Goal: Task Accomplishment & Management: Use online tool/utility

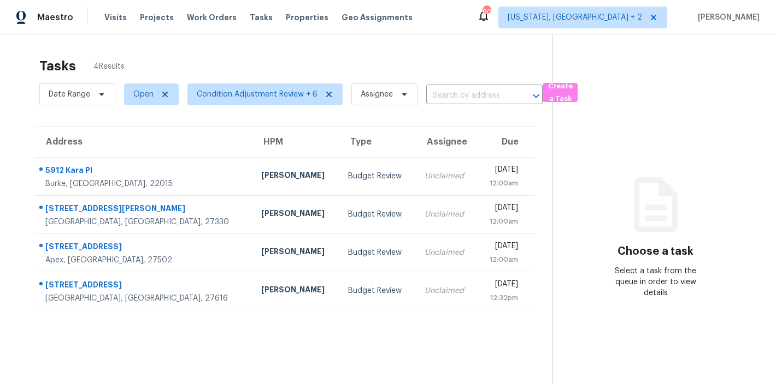
click at [233, 55] on div "Tasks 4 Results" at bounding box center [295, 66] width 513 height 28
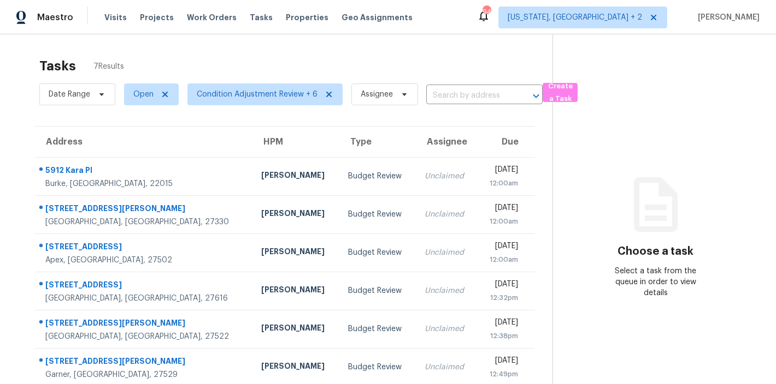
click at [381, 48] on div "Tasks 7 Results Date Range Open Condition Adjustment Review + 6 Assignee ​ Crea…" at bounding box center [388, 234] width 776 height 400
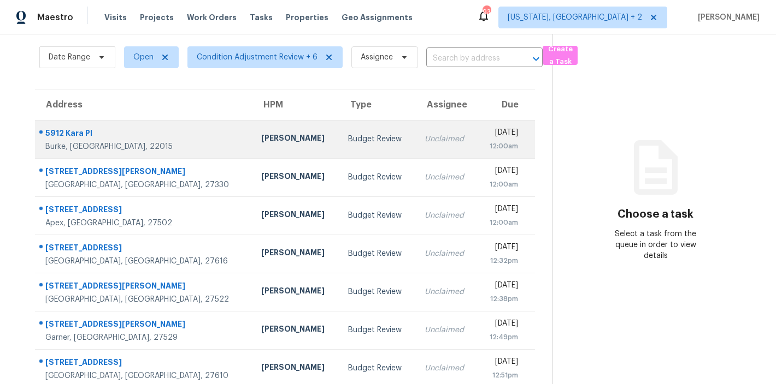
scroll to position [57, 0]
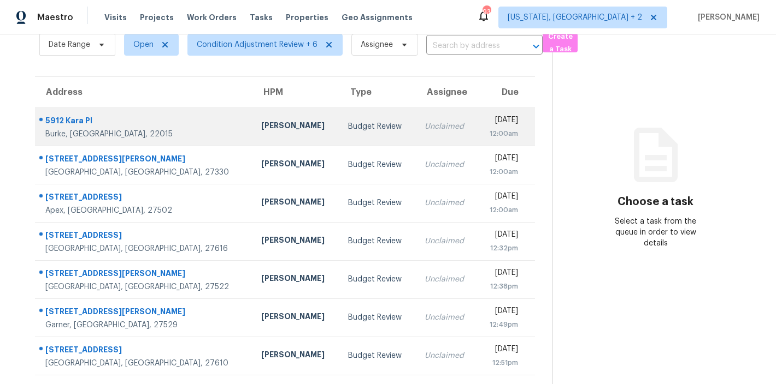
click at [252, 131] on td "Nelson Flores" at bounding box center [295, 127] width 87 height 38
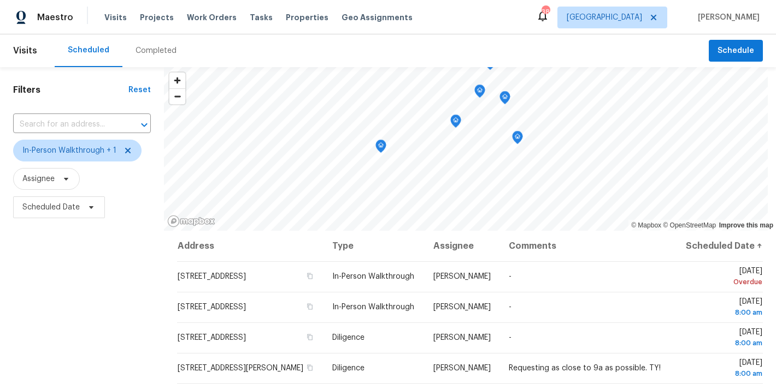
scroll to position [162, 0]
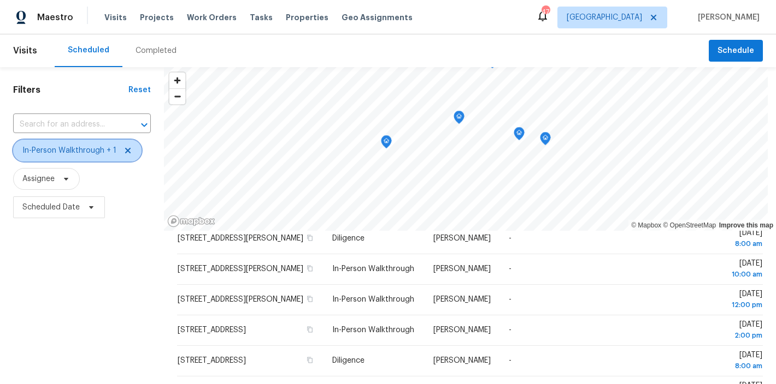
click at [126, 151] on icon at bounding box center [127, 150] width 5 height 5
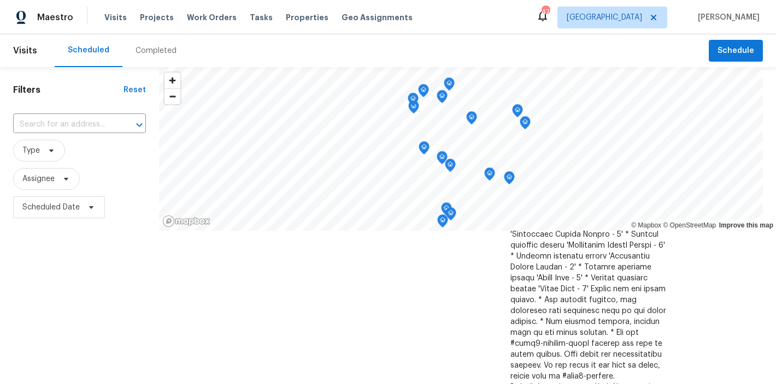
click at [462, 14] on div "Maestro Visits Projects Work Orders Tasks Properties Geo Assignments 47 Raleigh…" at bounding box center [388, 17] width 776 height 34
click at [40, 149] on span "Type" at bounding box center [39, 151] width 52 height 22
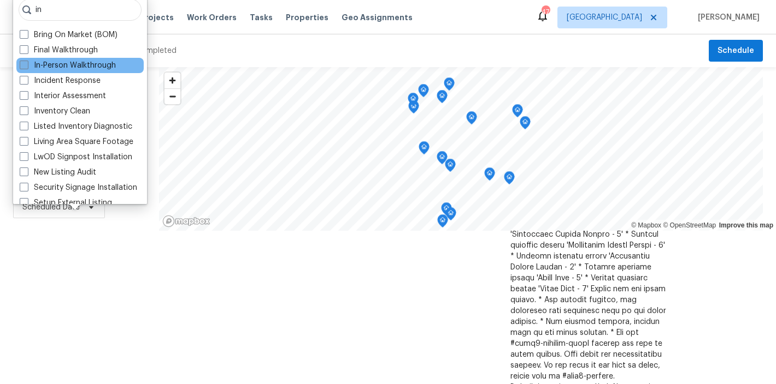
type input "in"
click at [82, 68] on label "In-Person Walkthrough" at bounding box center [68, 65] width 96 height 11
click at [27, 67] on input "In-Person Walkthrough" at bounding box center [23, 63] width 7 height 7
checkbox input "true"
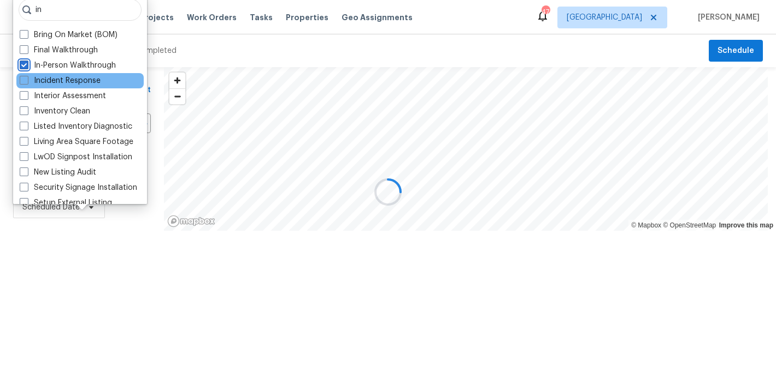
scroll to position [78, 0]
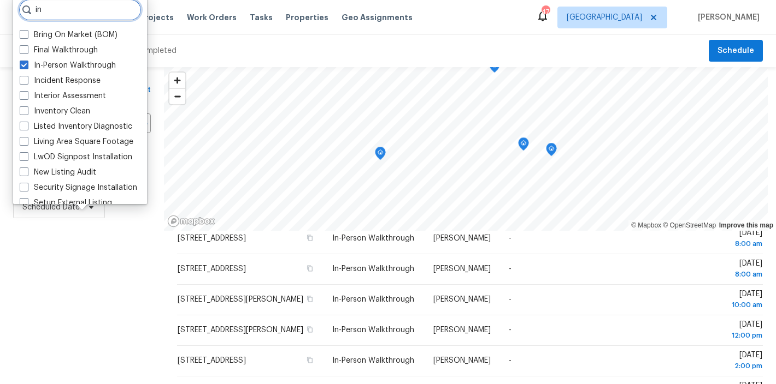
drag, startPoint x: 64, startPoint y: 15, endPoint x: 29, endPoint y: 12, distance: 35.1
click at [29, 12] on div "in" at bounding box center [80, 10] width 123 height 22
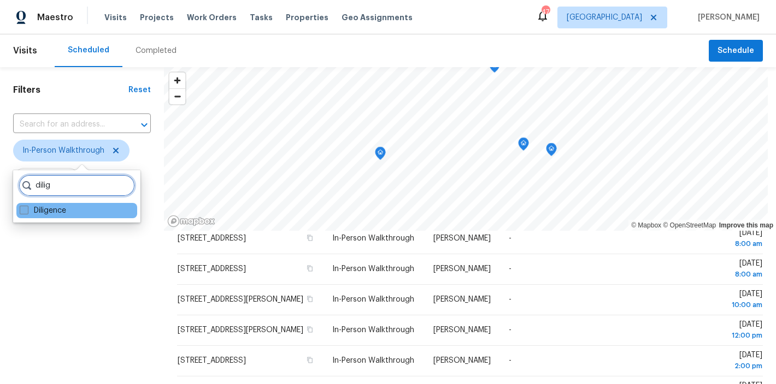
type input "dilig"
click at [39, 210] on label "Diligence" at bounding box center [43, 210] width 46 height 11
click at [27, 210] on input "Diligence" at bounding box center [23, 208] width 7 height 7
checkbox input "true"
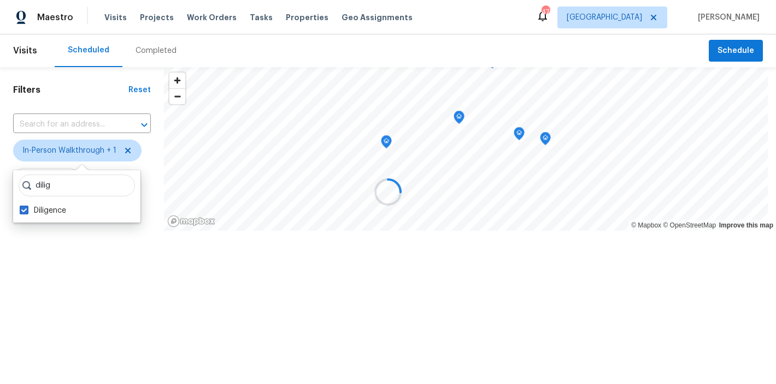
click at [54, 298] on div "Filters Reset ​ In-Person Walkthrough + 1 Assignee Scheduled Date" at bounding box center [82, 184] width 164 height 234
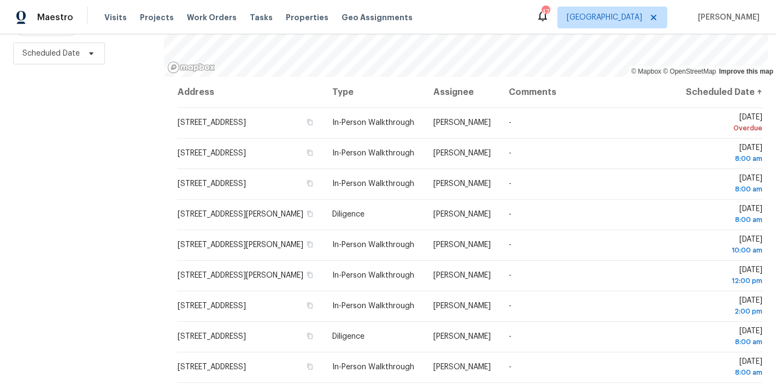
click at [98, 187] on div "Filters Reset ​ In-Person Walkthrough + 1 Assignee Scheduled Date" at bounding box center [82, 148] width 164 height 471
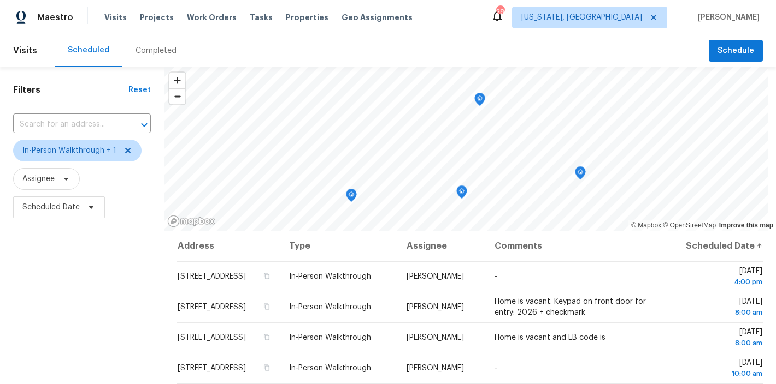
click at [56, 312] on div "Filters Reset ​ In-Person Walkthrough + 1 Assignee Scheduled Date" at bounding box center [82, 302] width 164 height 471
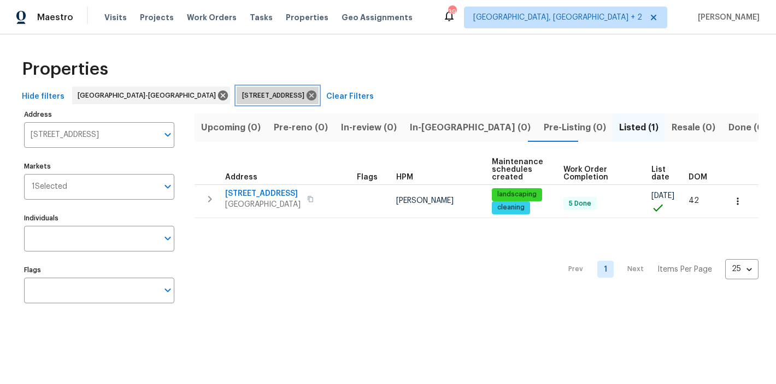
drag, startPoint x: 256, startPoint y: 94, endPoint x: 175, endPoint y: 106, distance: 81.6
click at [306, 94] on icon at bounding box center [311, 96] width 10 height 10
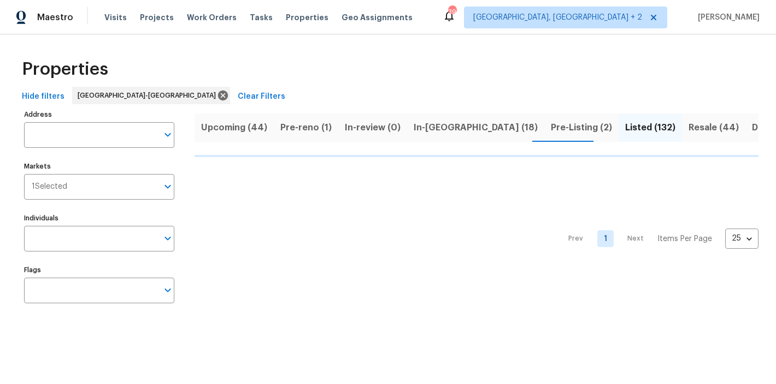
click at [88, 132] on input "Address" at bounding box center [91, 135] width 134 height 26
type input "107 gale"
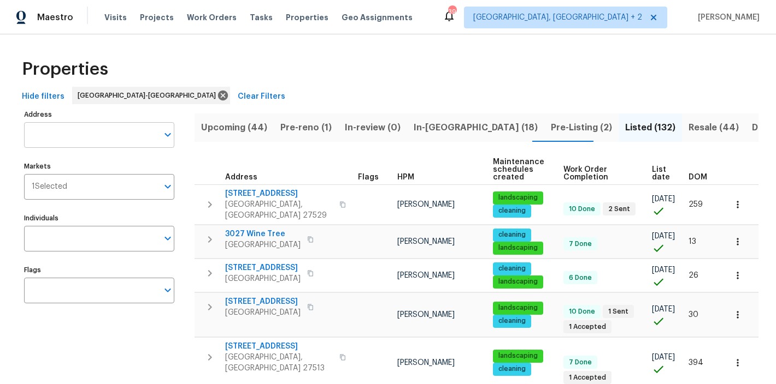
click at [58, 138] on input "Address" at bounding box center [91, 135] width 134 height 26
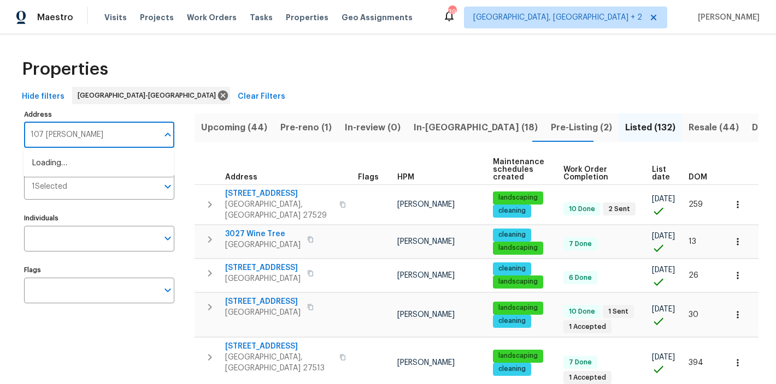
type input "107 galena"
click at [80, 171] on li "107 Galena Ct Durham NC 27704" at bounding box center [98, 164] width 150 height 18
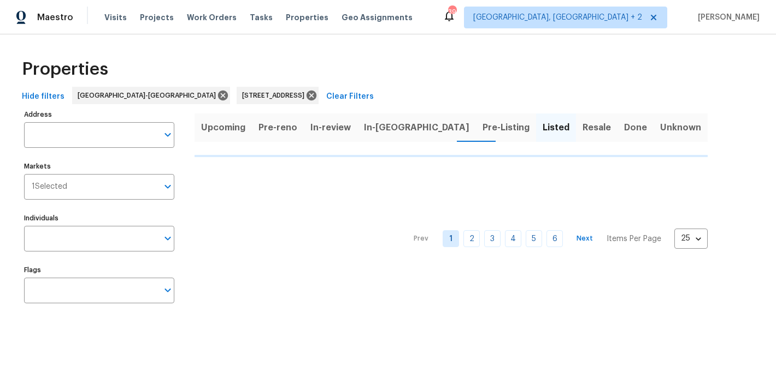
type input "107 Galena Ct Durham NC 27704"
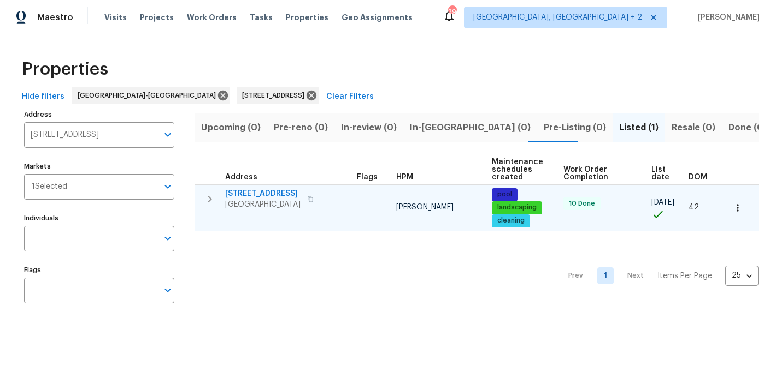
click at [733, 210] on icon "button" at bounding box center [737, 208] width 11 height 11
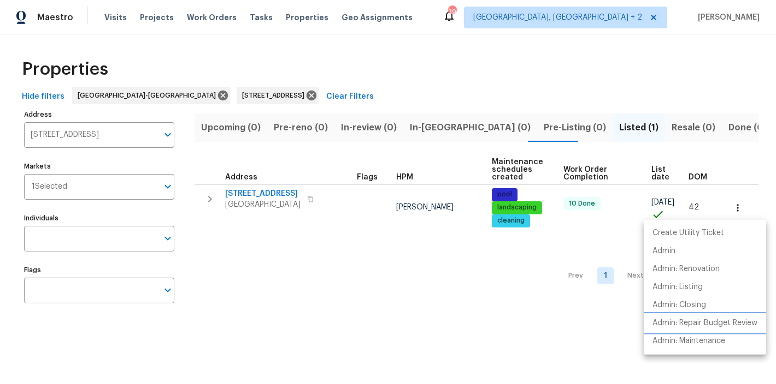
click at [716, 320] on p "Admin: Repair Budget Review" at bounding box center [704, 323] width 105 height 11
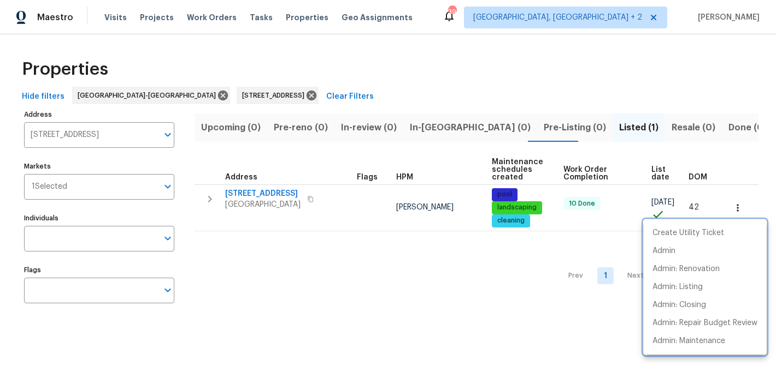
click at [259, 97] on div at bounding box center [388, 192] width 776 height 384
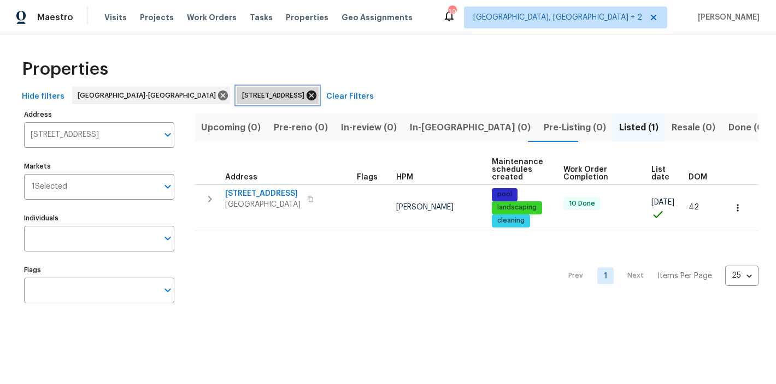
click at [306, 98] on icon at bounding box center [311, 96] width 10 height 10
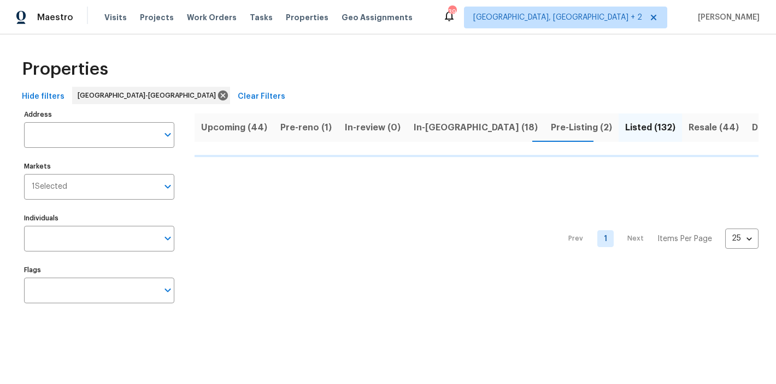
click at [260, 56] on div "Properties" at bounding box center [387, 69] width 741 height 35
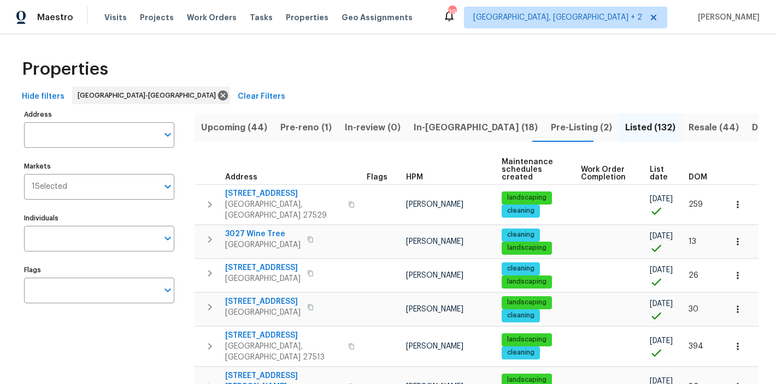
click at [387, 78] on div "Properties" at bounding box center [387, 69] width 741 height 35
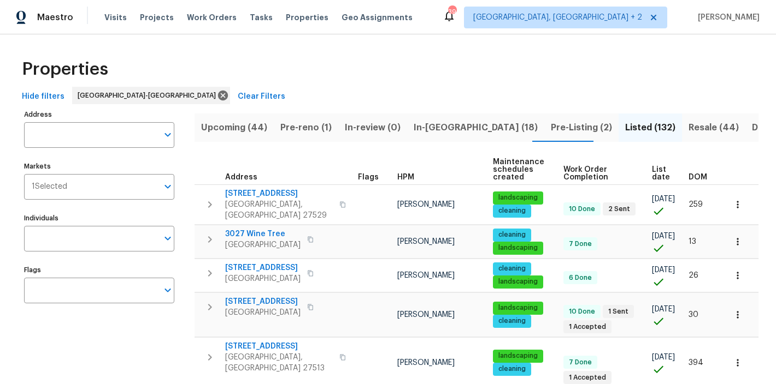
click at [465, 19] on div "Maestro Visits Projects Work Orders Tasks Properties Geo Assignments 39 Charles…" at bounding box center [388, 17] width 776 height 34
click at [466, 20] on div "Maestro Visits Projects Work Orders Tasks Properties Geo Assignments 39 Charles…" at bounding box center [388, 17] width 776 height 34
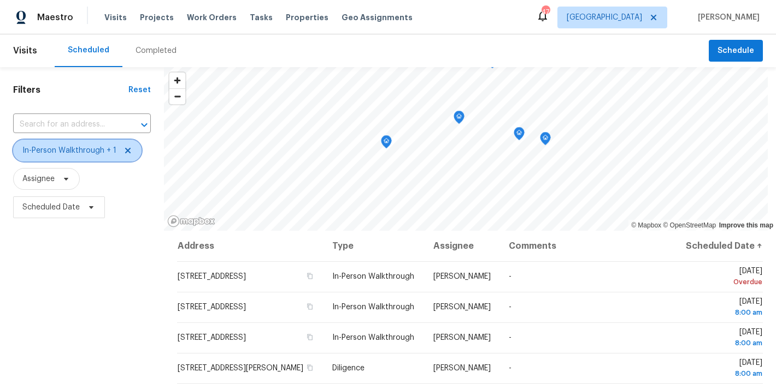
click at [127, 153] on icon at bounding box center [127, 150] width 5 height 5
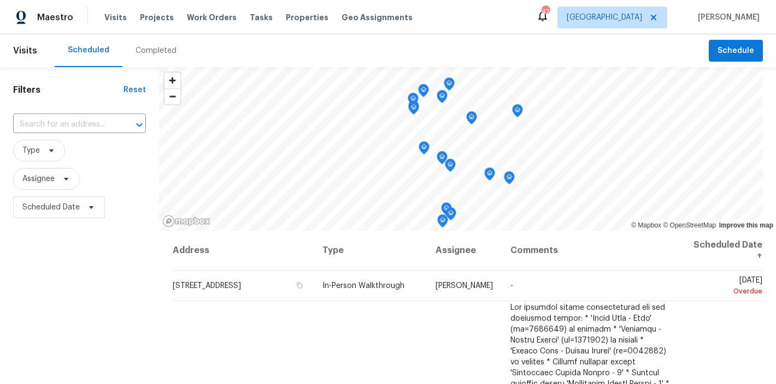
click at [154, 51] on div "Completed" at bounding box center [155, 50] width 41 height 11
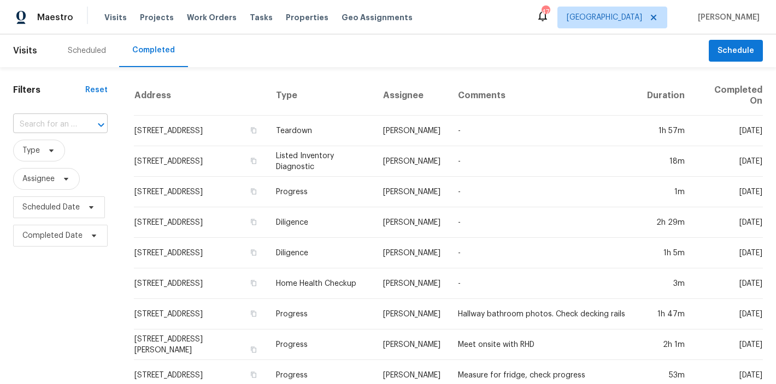
click at [56, 122] on input "text" at bounding box center [45, 124] width 64 height 17
type input "107 galena"
click at [52, 158] on li "107 Galena Ct, Durham, NC 27704" at bounding box center [59, 149] width 93 height 18
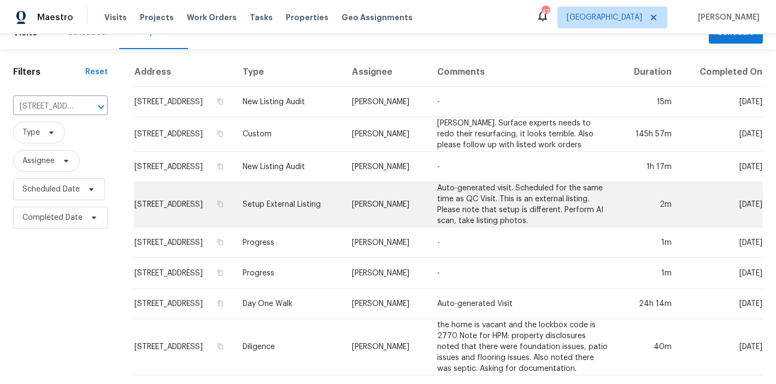
scroll to position [37, 0]
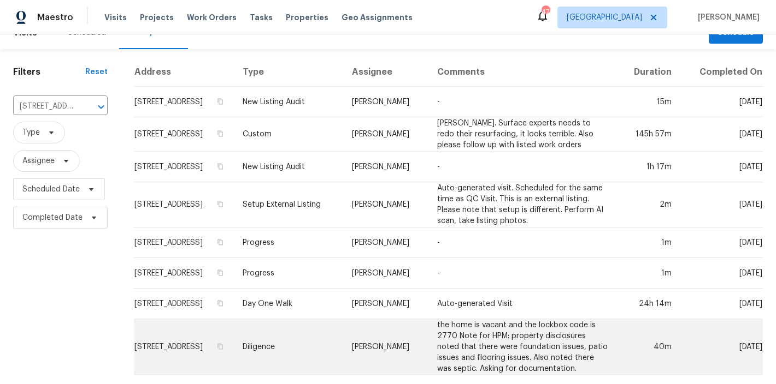
click at [500, 327] on td "the home is vacant and the lockbox code is 2770 Note for HPM: property disclosu…" at bounding box center [522, 347] width 188 height 56
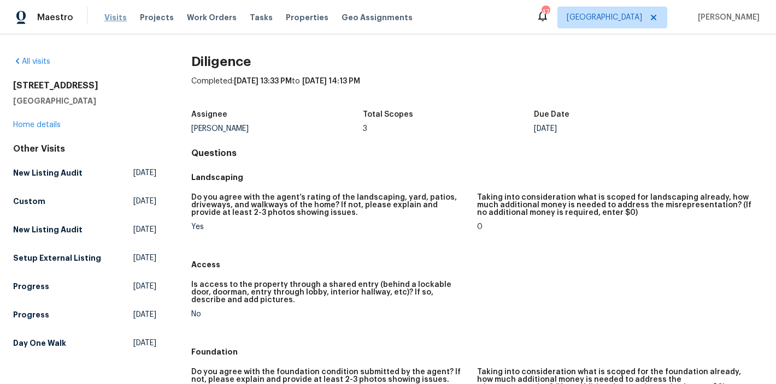
click at [117, 16] on span "Visits" at bounding box center [115, 17] width 22 height 11
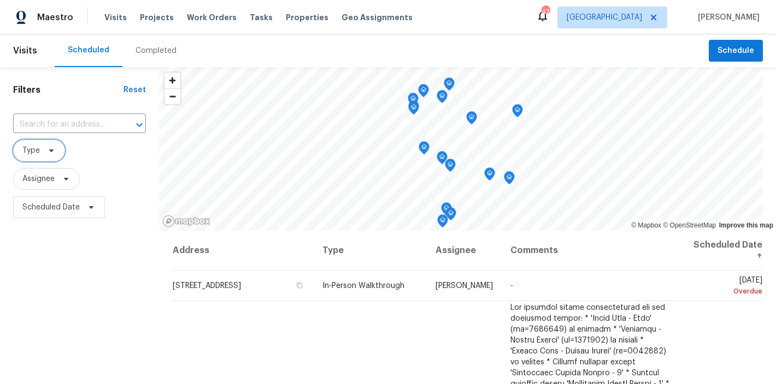
click at [46, 158] on span "Type" at bounding box center [39, 151] width 52 height 22
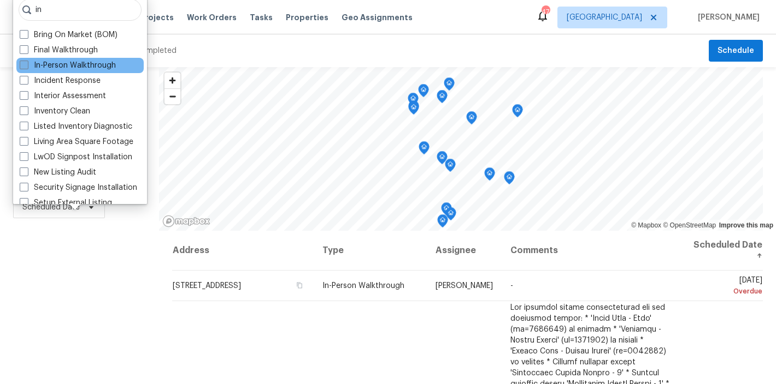
type input "in"
click at [67, 65] on label "In-Person Walkthrough" at bounding box center [68, 65] width 96 height 11
click at [27, 65] on input "In-Person Walkthrough" at bounding box center [23, 63] width 7 height 7
checkbox input "true"
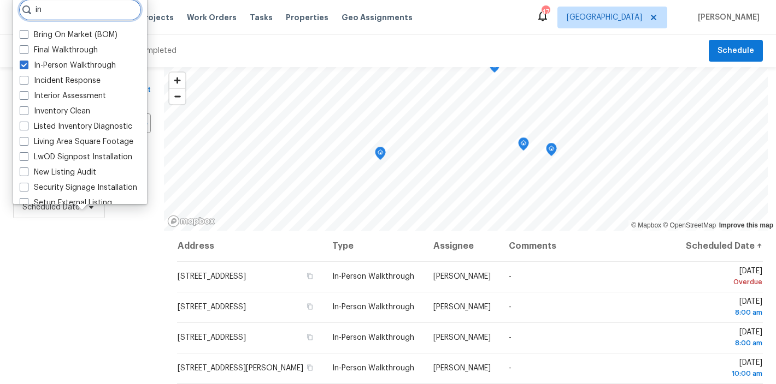
click at [77, 15] on input "in" at bounding box center [80, 10] width 123 height 22
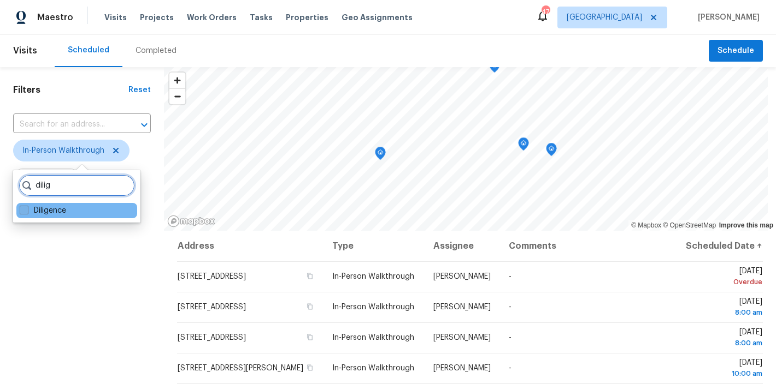
type input "dilig"
click at [49, 206] on label "Diligence" at bounding box center [43, 210] width 46 height 11
click at [27, 206] on input "Diligence" at bounding box center [23, 208] width 7 height 7
checkbox input "true"
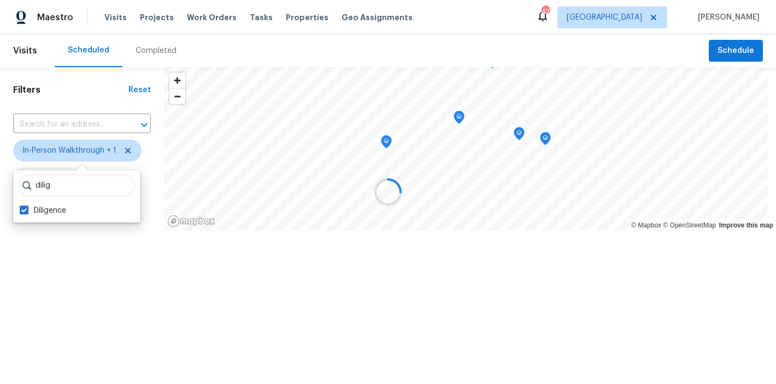
click at [62, 301] on div "Filters Reset ​ In-Person Walkthrough + 1 Assignee Scheduled Date" at bounding box center [82, 184] width 164 height 234
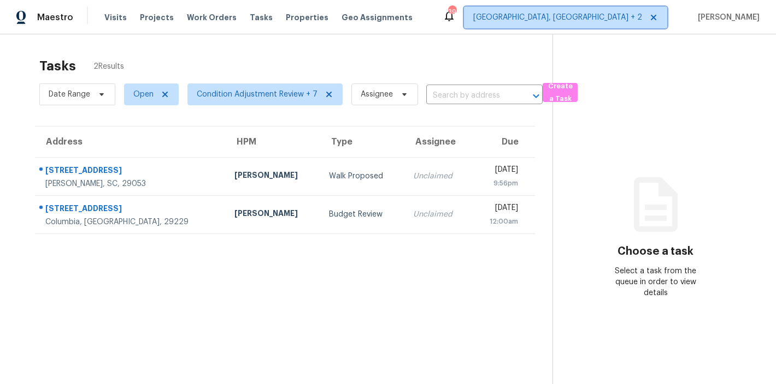
click at [625, 21] on span "[GEOGRAPHIC_DATA], [GEOGRAPHIC_DATA] + 2" at bounding box center [557, 17] width 169 height 11
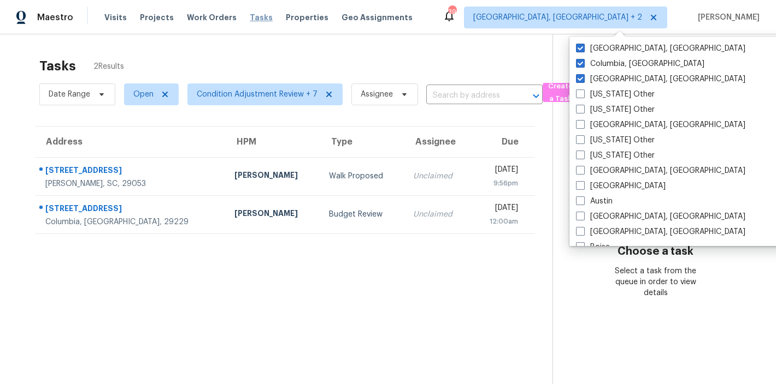
click at [250, 19] on span "Tasks" at bounding box center [261, 18] width 23 height 8
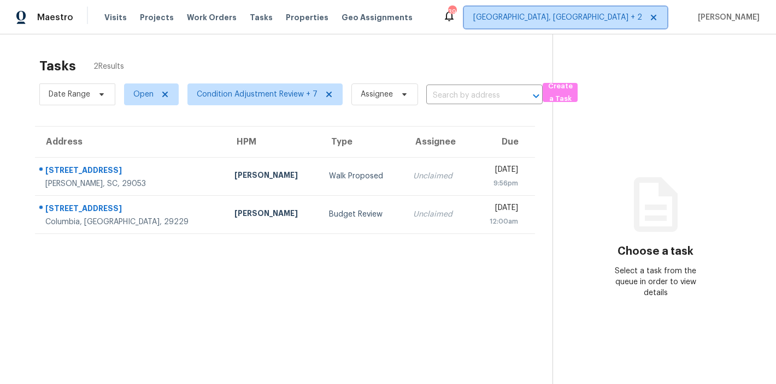
click at [607, 18] on span "[GEOGRAPHIC_DATA], [GEOGRAPHIC_DATA] + 2" at bounding box center [557, 17] width 169 height 11
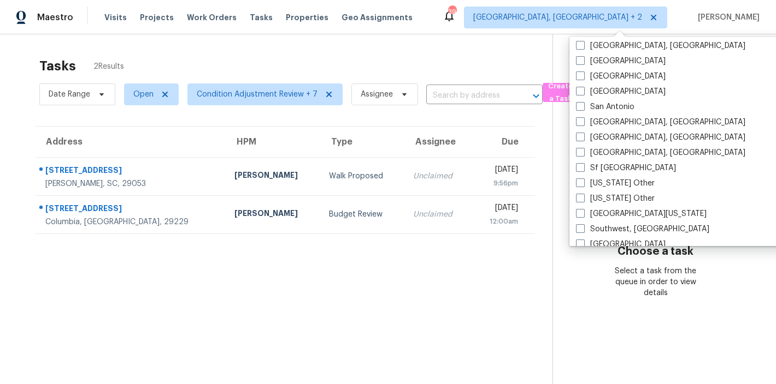
scroll to position [1649, 0]
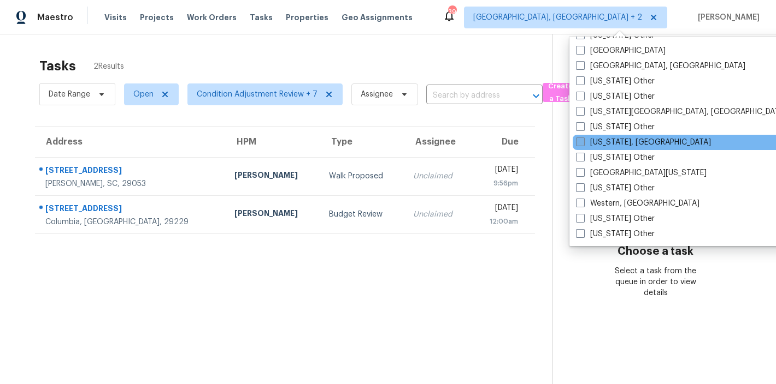
click at [606, 143] on label "Washington, DC" at bounding box center [643, 142] width 135 height 11
click at [583, 143] on input "Washington, DC" at bounding box center [579, 140] width 7 height 7
checkbox input "true"
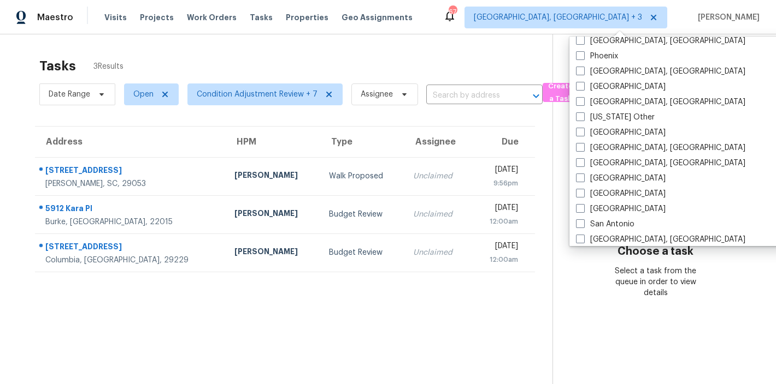
scroll to position [1287, 0]
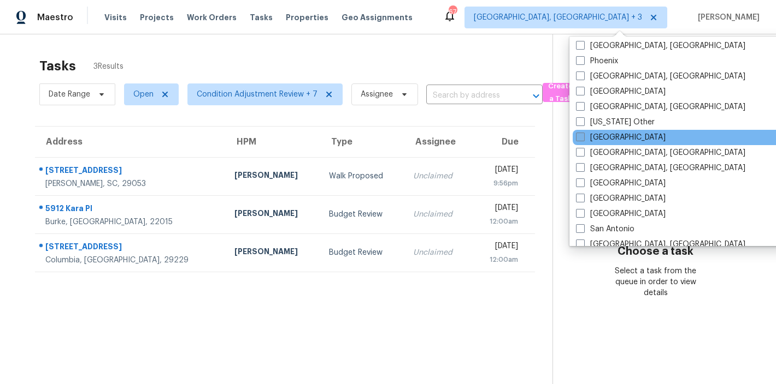
click at [601, 138] on label "[GEOGRAPHIC_DATA]" at bounding box center [621, 137] width 90 height 11
click at [583, 138] on input "[GEOGRAPHIC_DATA]" at bounding box center [579, 135] width 7 height 7
checkbox input "true"
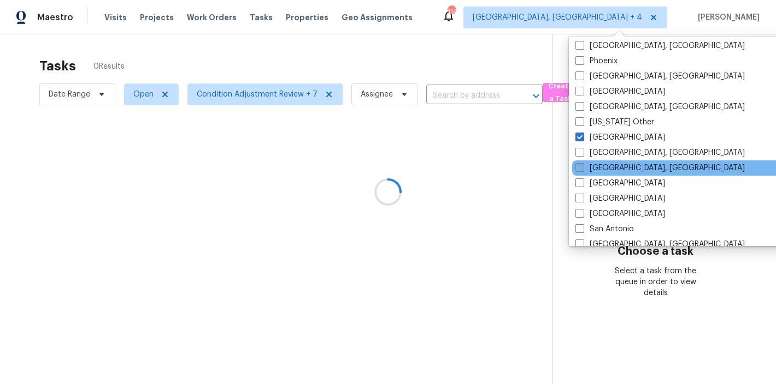
click at [604, 165] on label "Richmond, VA" at bounding box center [659, 168] width 169 height 11
click at [582, 165] on input "Richmond, VA" at bounding box center [578, 166] width 7 height 7
checkbox input "true"
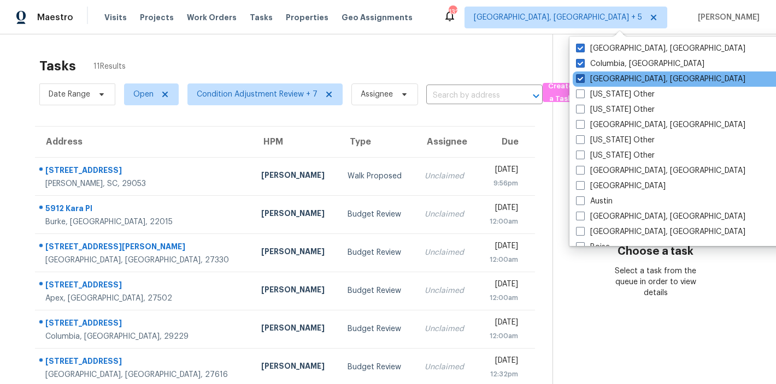
click at [581, 78] on span at bounding box center [580, 78] width 9 height 9
click at [581, 78] on input "Charleston, SC" at bounding box center [579, 77] width 7 height 7
checkbox input "false"
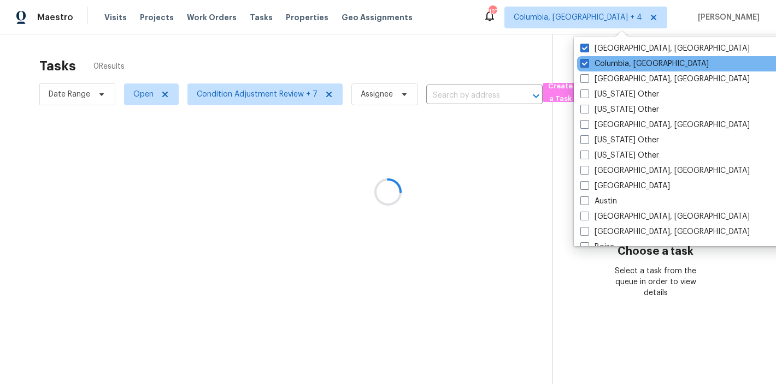
click at [583, 61] on span at bounding box center [584, 63] width 9 height 9
click at [583, 61] on input "Columbia, SC" at bounding box center [583, 61] width 7 height 7
checkbox input "false"
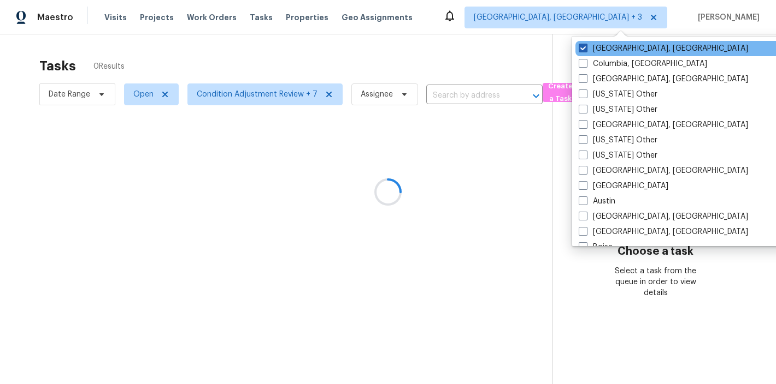
click at [584, 50] on span at bounding box center [582, 48] width 9 height 9
click at [584, 50] on input "Greenville, SC" at bounding box center [581, 46] width 7 height 7
checkbox input "false"
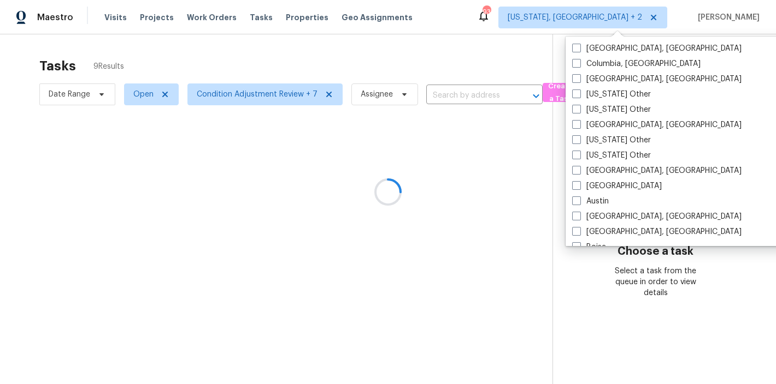
click at [498, 19] on div at bounding box center [388, 192] width 776 height 384
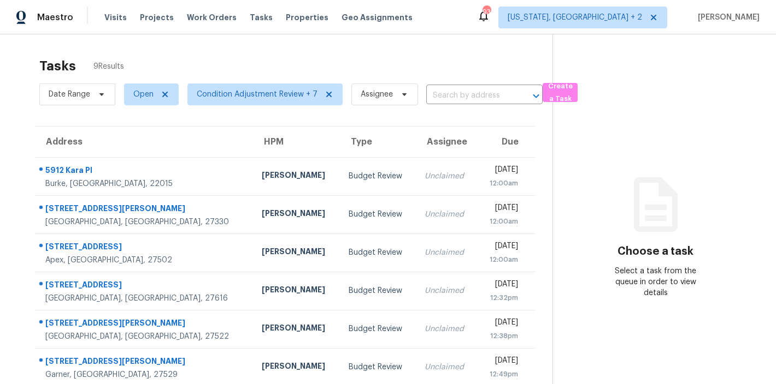
click at [315, 51] on div "Tasks 9 Results Date Range Open Condition Adjustment Review + 7 Assignee ​ Crea…" at bounding box center [388, 272] width 776 height 476
click at [20, 161] on div "Address HPM Type Assignee Due 5912 Kara Pl Burke, VA, 22015 Nelson Flores Budge…" at bounding box center [284, 314] width 535 height 376
click at [319, 60] on div "Tasks 9 Results" at bounding box center [295, 66] width 513 height 28
click at [25, 202] on div "Address HPM Type Assignee Due 5912 Kara Pl Burke, VA, 22015 Nelson Flores Budge…" at bounding box center [284, 314] width 535 height 376
click at [291, 46] on div "Tasks 9 Results Date Range Open Condition Adjustment Review + 7 Assignee ​ Crea…" at bounding box center [388, 272] width 776 height 476
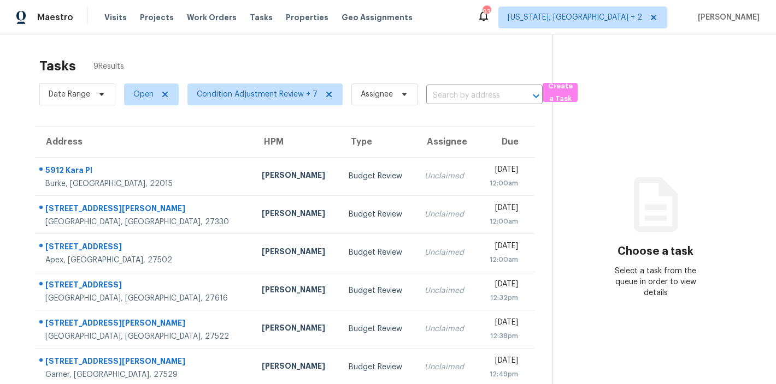
click at [436, 25] on div "Maestro Visits Projects Work Orders Tasks Properties Geo Assignments 93 Washing…" at bounding box center [388, 17] width 776 height 34
click at [444, 32] on div "Maestro Visits Projects Work Orders Tasks Properties Geo Assignments 93 Washing…" at bounding box center [388, 17] width 776 height 34
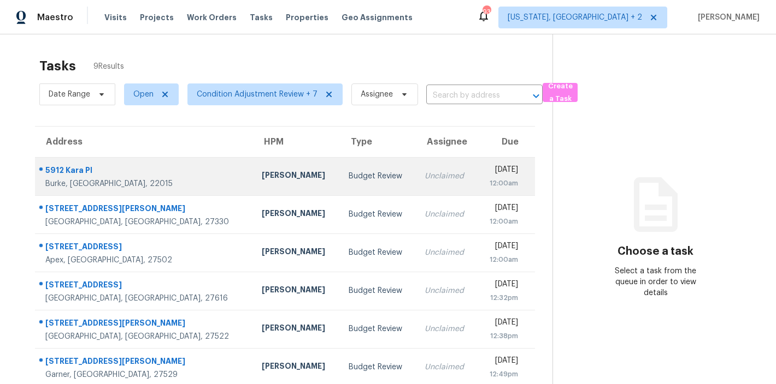
click at [253, 192] on td "Nelson Flores" at bounding box center [296, 176] width 86 height 38
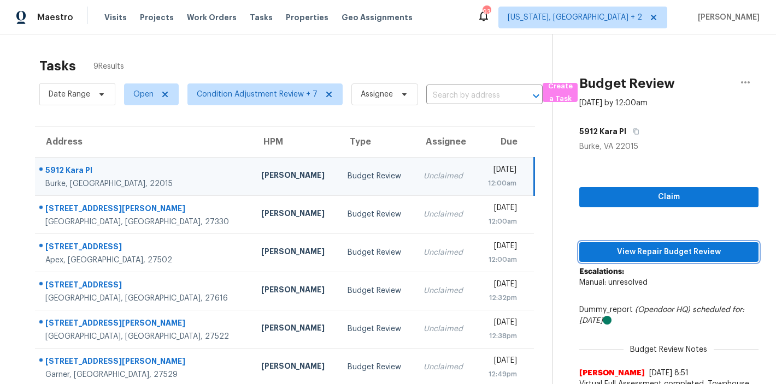
click at [660, 259] on button "View Repair Budget Review" at bounding box center [668, 252] width 179 height 20
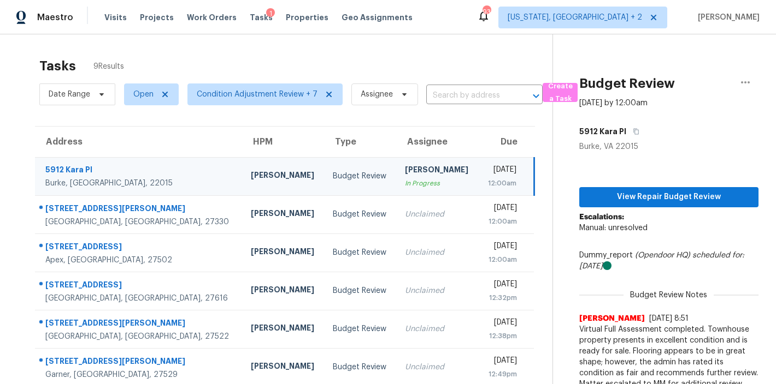
click at [215, 70] on div "Tasks 9 Results" at bounding box center [295, 66] width 513 height 28
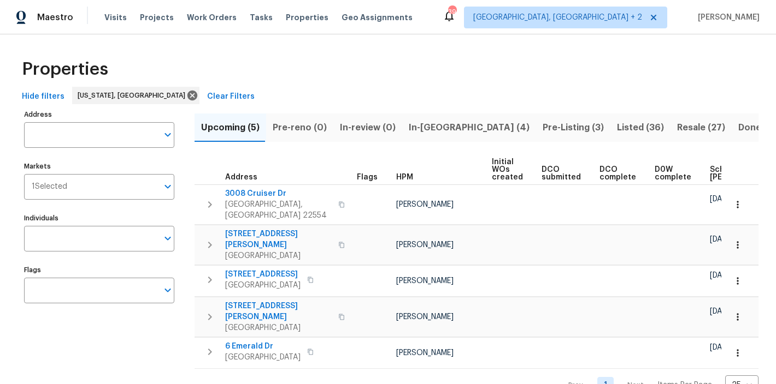
click at [433, 86] on div "Properties" at bounding box center [387, 69] width 741 height 35
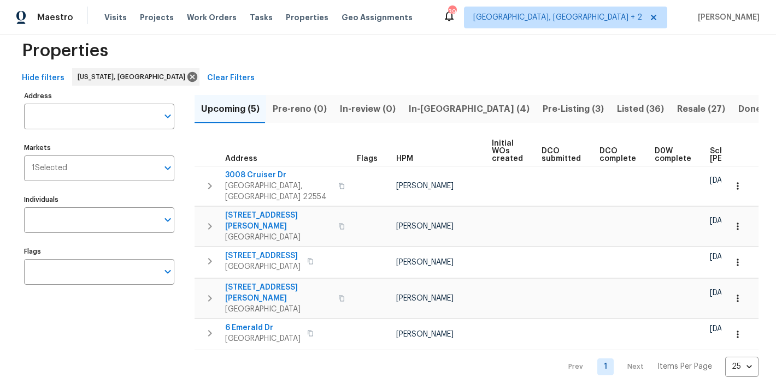
click at [347, 51] on div "Properties" at bounding box center [387, 50] width 741 height 35
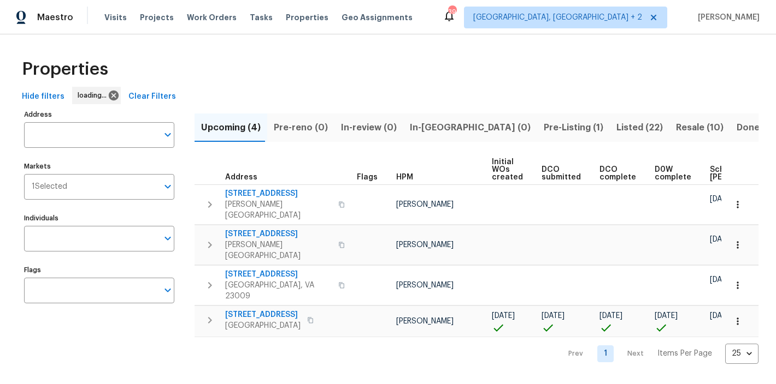
click at [224, 66] on div "Properties" at bounding box center [387, 69] width 741 height 35
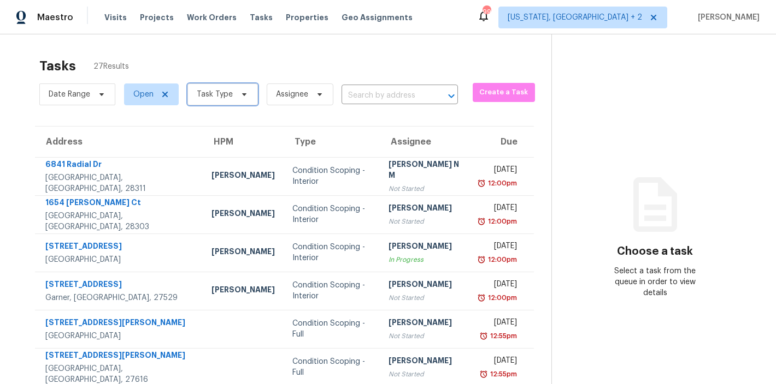
click at [208, 94] on span "Task Type" at bounding box center [215, 94] width 36 height 11
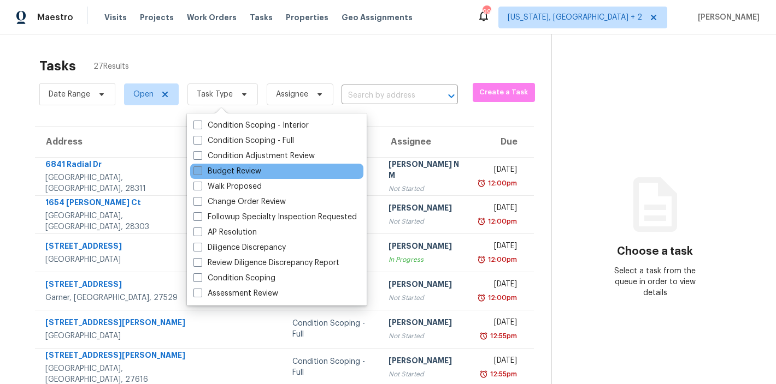
click at [234, 171] on label "Budget Review" at bounding box center [227, 171] width 68 height 11
click at [200, 171] on input "Budget Review" at bounding box center [196, 169] width 7 height 7
checkbox input "true"
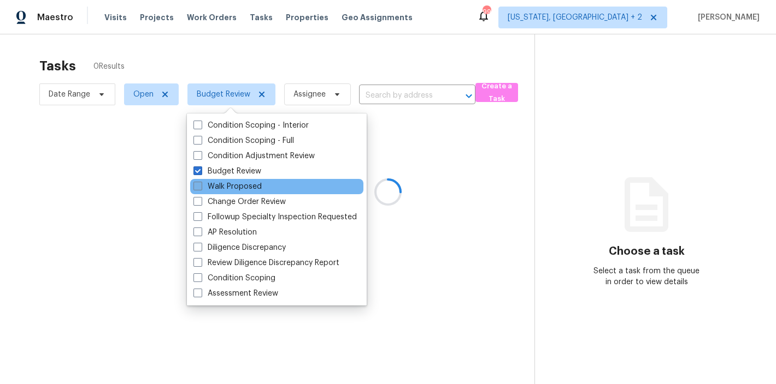
click at [241, 182] on label "Walk Proposed" at bounding box center [227, 186] width 68 height 11
click at [200, 182] on input "Walk Proposed" at bounding box center [196, 184] width 7 height 7
click at [234, 186] on label "Walk Proposed" at bounding box center [227, 186] width 68 height 11
click at [200, 186] on input "Walk Proposed" at bounding box center [196, 184] width 7 height 7
checkbox input "false"
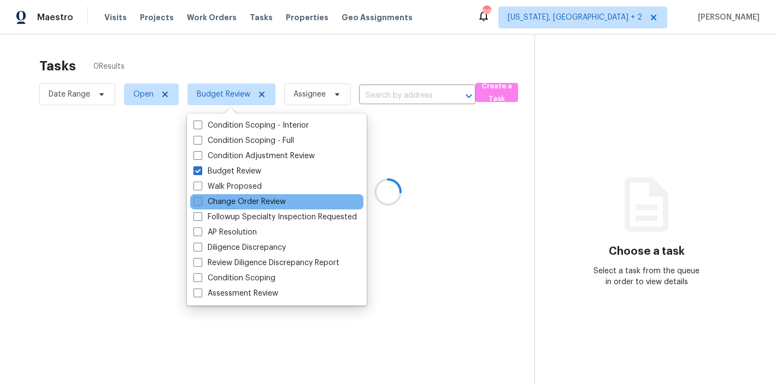
click at [233, 202] on label "Change Order Review" at bounding box center [239, 202] width 92 height 11
click at [200, 202] on input "Change Order Review" at bounding box center [196, 200] width 7 height 7
checkbox input "true"
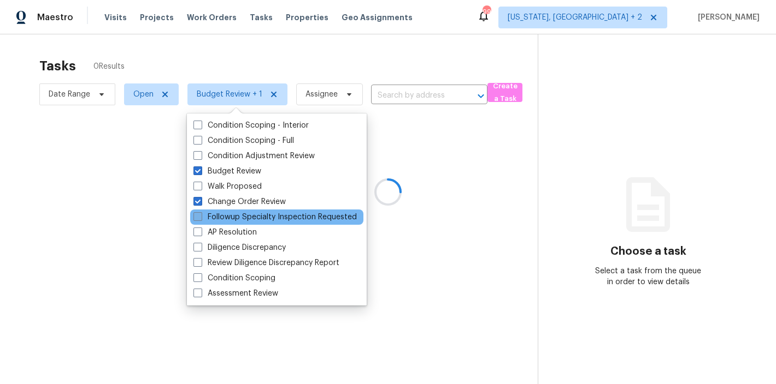
click at [234, 218] on label "Followup Specialty Inspection Requested" at bounding box center [274, 217] width 163 height 11
click at [200, 218] on input "Followup Specialty Inspection Requested" at bounding box center [196, 215] width 7 height 7
checkbox input "true"
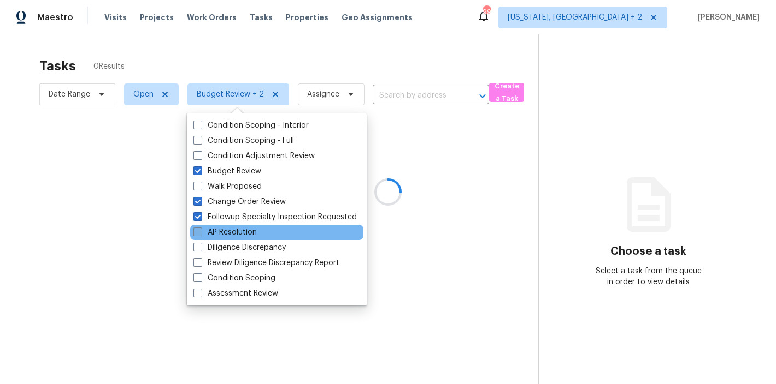
click at [234, 234] on label "AP Resolution" at bounding box center [224, 232] width 63 height 11
click at [200, 234] on input "AP Resolution" at bounding box center [196, 230] width 7 height 7
checkbox input "true"
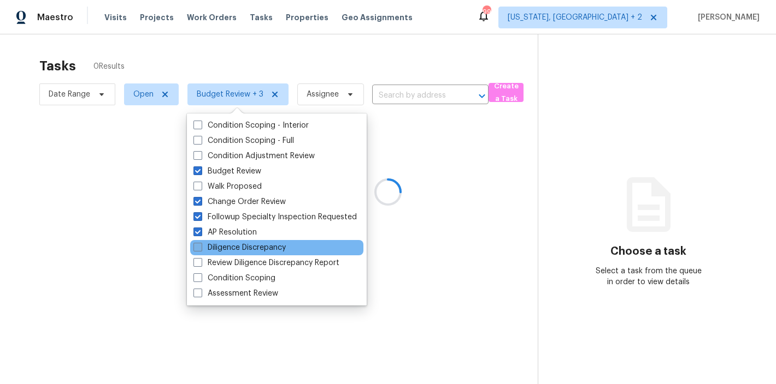
click at [232, 246] on label "Diligence Discrepancy" at bounding box center [239, 247] width 92 height 11
click at [200, 246] on input "Diligence Discrepancy" at bounding box center [196, 245] width 7 height 7
checkbox input "true"
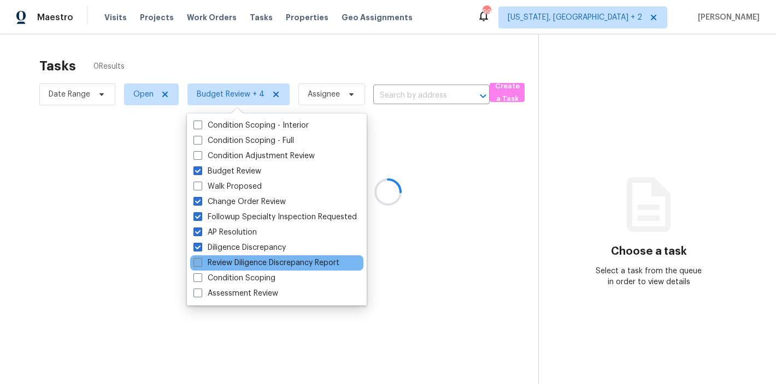
click at [232, 264] on label "Review Diligence Discrepancy Report" at bounding box center [266, 263] width 146 height 11
click at [200, 264] on input "Review Diligence Discrepancy Report" at bounding box center [196, 261] width 7 height 7
checkbox input "true"
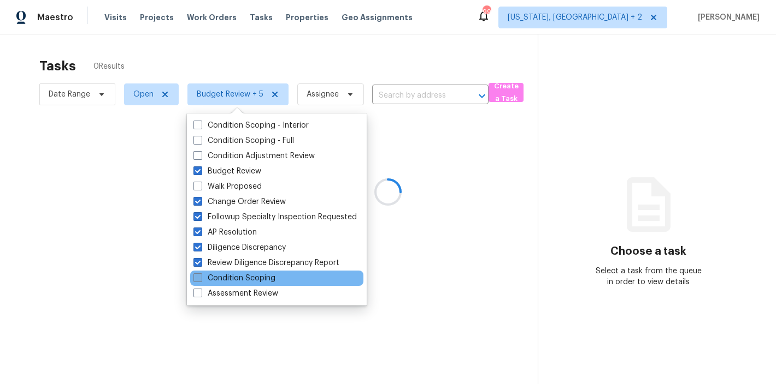
click at [230, 276] on label "Condition Scoping" at bounding box center [234, 278] width 82 height 11
click at [200, 276] on input "Condition Scoping" at bounding box center [196, 276] width 7 height 7
checkbox input "true"
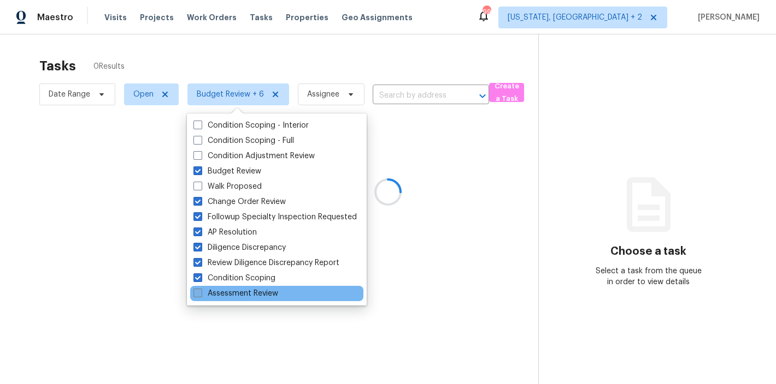
click at [230, 290] on label "Assessment Review" at bounding box center [235, 293] width 85 height 11
click at [200, 290] on input "Assessment Review" at bounding box center [196, 291] width 7 height 7
checkbox input "true"
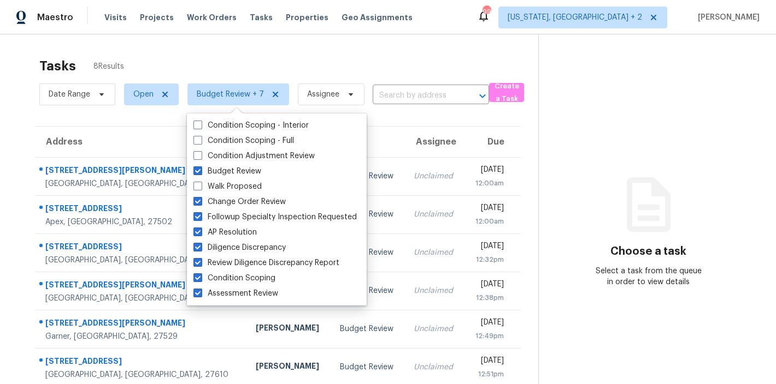
click at [363, 42] on div "Tasks 8 Results Date Range Open Budget Review + 7 Assignee ​ Create a Task Addr…" at bounding box center [388, 253] width 776 height 438
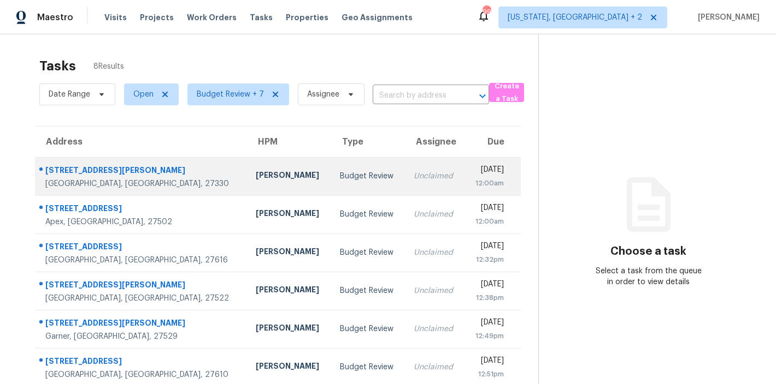
click at [331, 186] on td "Budget Review" at bounding box center [368, 176] width 74 height 38
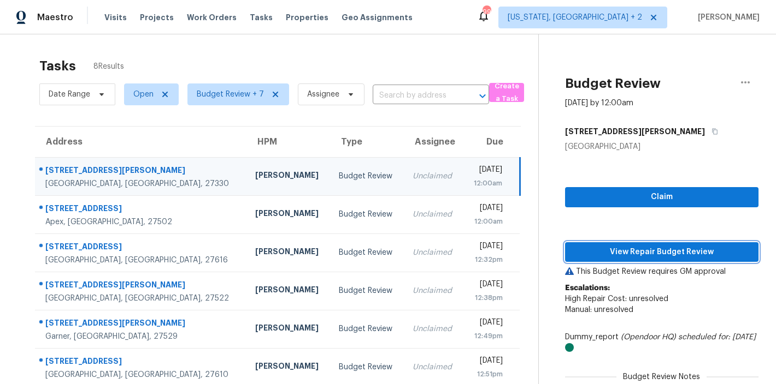
click at [654, 251] on span "View Repair Budget Review" at bounding box center [661, 253] width 176 height 14
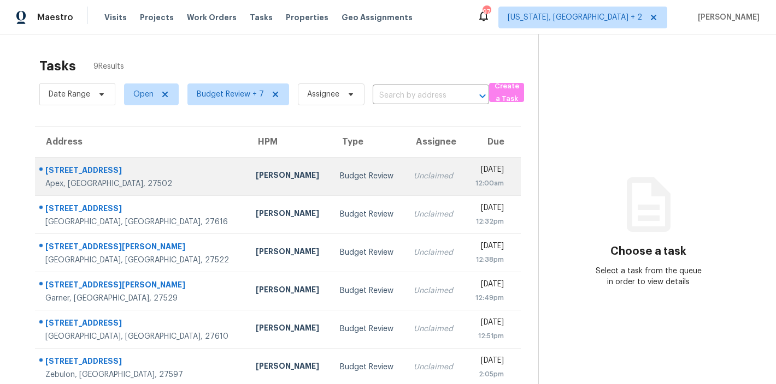
click at [256, 180] on div "[PERSON_NAME]" at bounding box center [289, 177] width 67 height 14
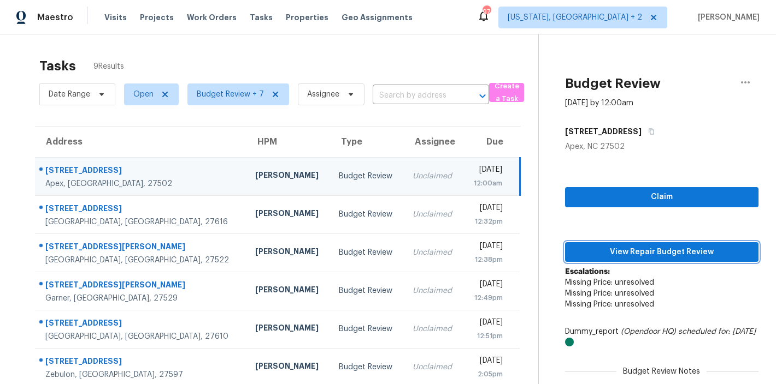
click at [652, 255] on span "View Repair Budget Review" at bounding box center [661, 253] width 176 height 14
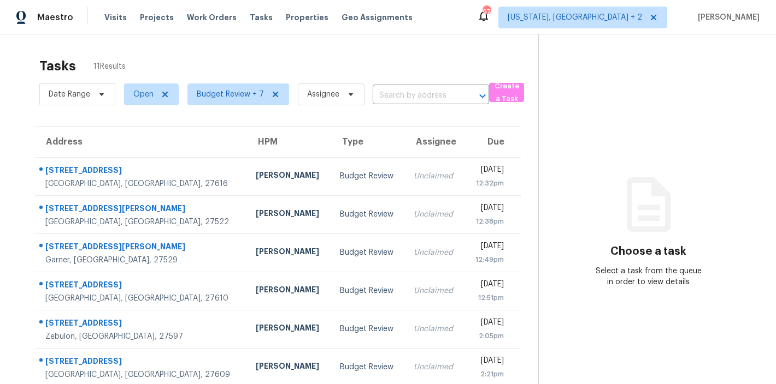
scroll to position [192, 0]
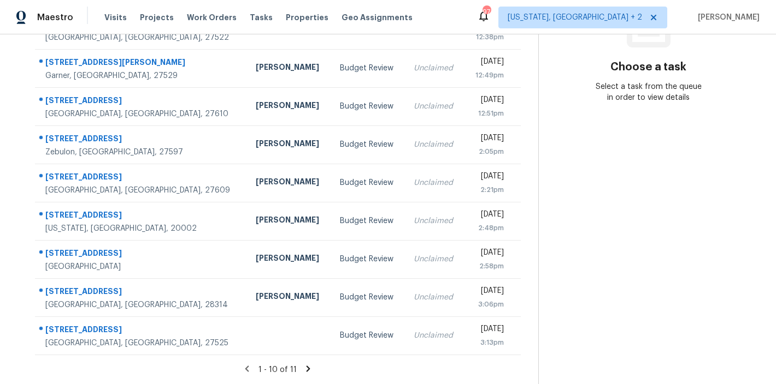
click at [303, 364] on icon at bounding box center [308, 369] width 10 height 10
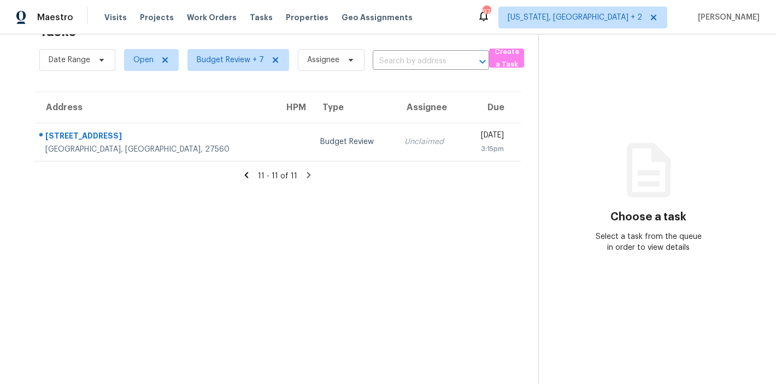
click at [248, 170] on icon at bounding box center [246, 175] width 10 height 10
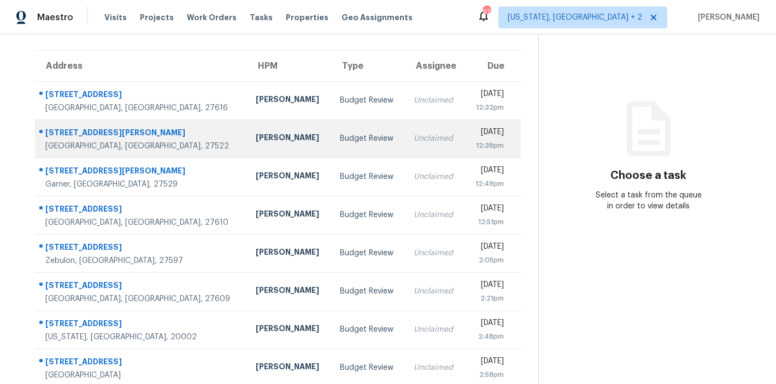
scroll to position [0, 0]
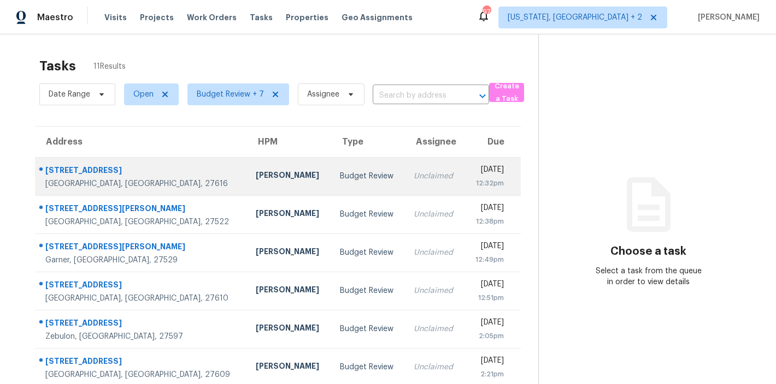
click at [331, 159] on td "Budget Review" at bounding box center [368, 176] width 74 height 38
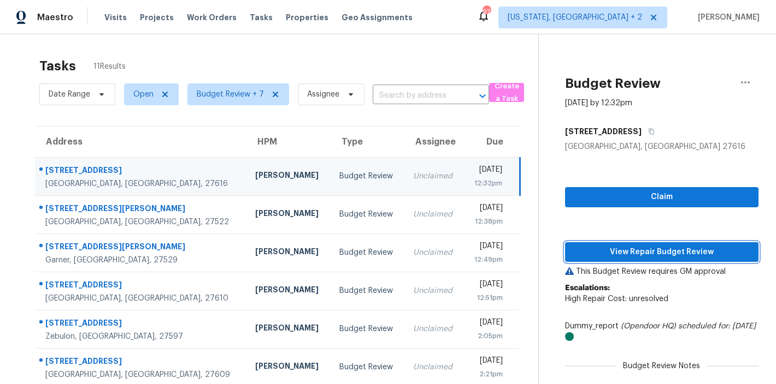
click at [676, 251] on span "View Repair Budget Review" at bounding box center [661, 253] width 176 height 14
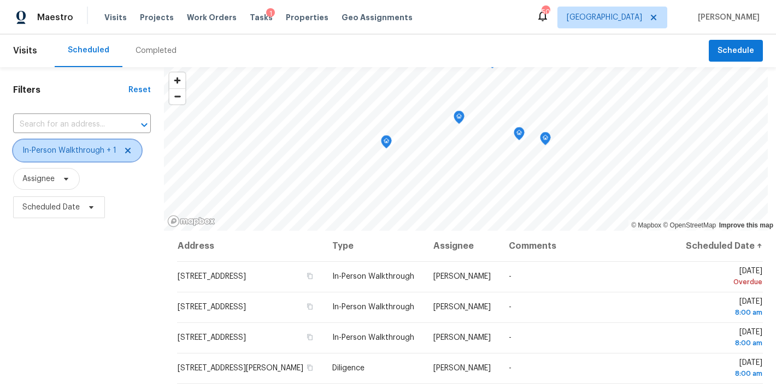
click at [126, 153] on icon at bounding box center [127, 150] width 9 height 9
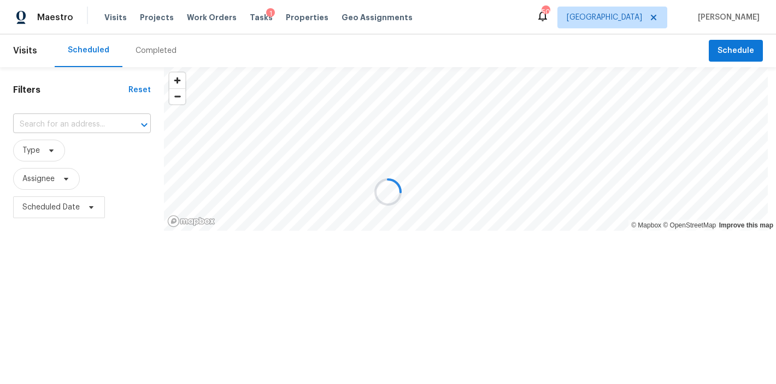
click at [79, 123] on input "text" at bounding box center [66, 124] width 107 height 17
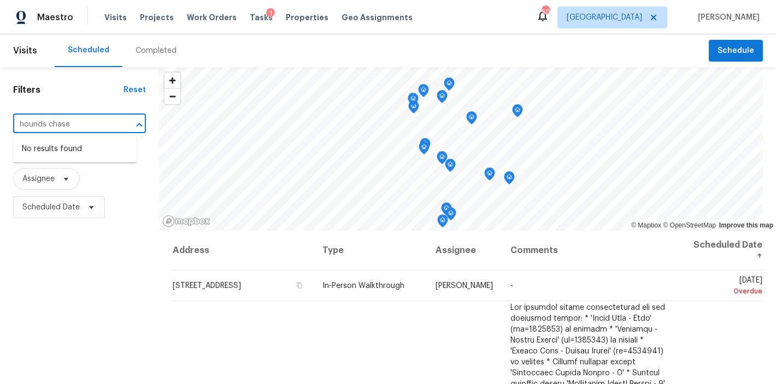
type input "hounds chase"
click at [155, 55] on div "Completed" at bounding box center [155, 50] width 41 height 11
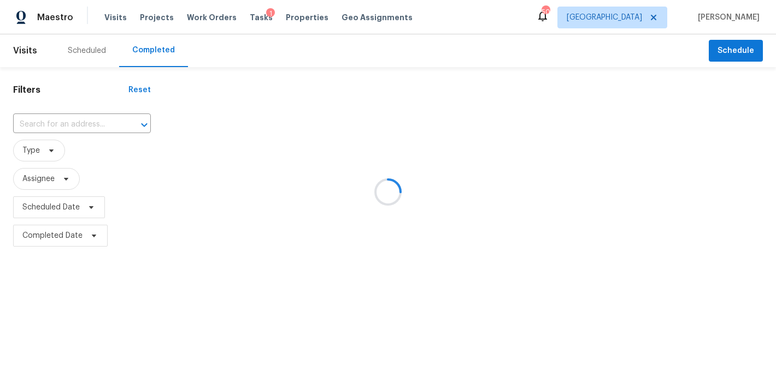
click at [65, 126] on div at bounding box center [388, 192] width 776 height 384
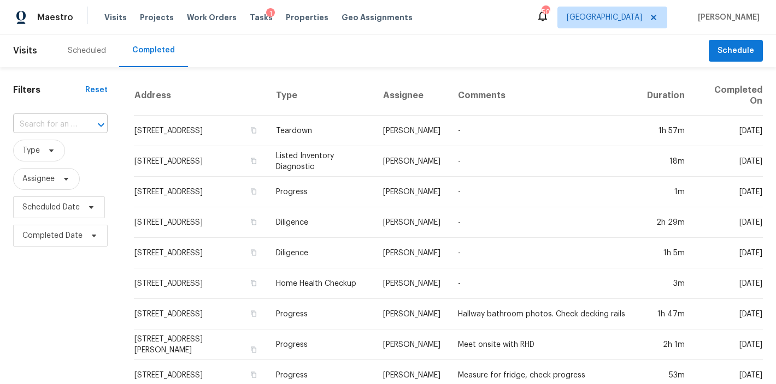
click at [65, 125] on input "text" at bounding box center [45, 124] width 64 height 17
click at [79, 129] on div at bounding box center [93, 124] width 28 height 15
click at [77, 128] on div "hounds chase ​" at bounding box center [60, 124] width 94 height 17
click at [76, 129] on div "hounds chase ​" at bounding box center [60, 124] width 94 height 17
click at [68, 127] on input "hounds chase" at bounding box center [45, 124] width 64 height 17
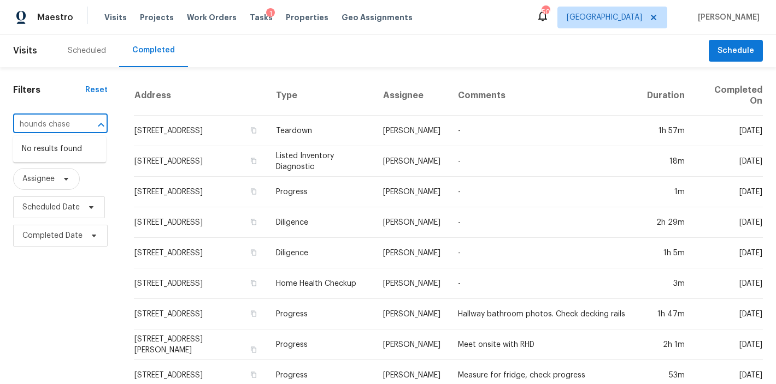
drag, startPoint x: 25, startPoint y: 123, endPoint x: -3, endPoint y: 122, distance: 27.4
click at [0, 122] on html "Maestro Visits Projects Work Orders Tasks 1 Properties Geo Assignments 50 Ralei…" at bounding box center [388, 192] width 776 height 384
click at [21, 127] on input "804 hounds chase" at bounding box center [45, 124] width 64 height 17
click at [21, 123] on input "804 hounds chase" at bounding box center [45, 124] width 64 height 17
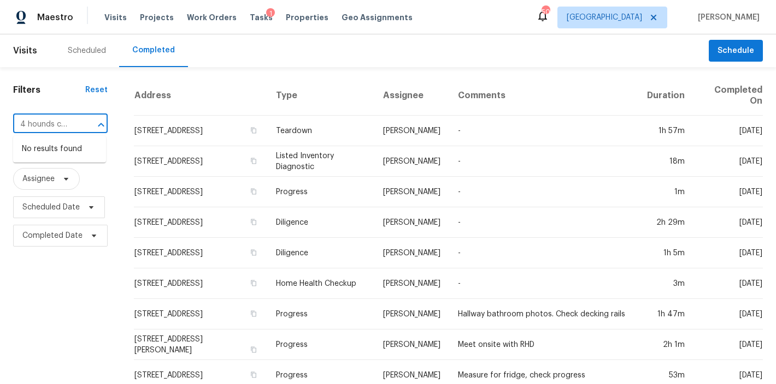
click at [22, 123] on input "804 hounds chase" at bounding box center [45, 124] width 64 height 17
type input "804 hounds chase"
click at [85, 58] on div "Scheduled" at bounding box center [87, 50] width 64 height 33
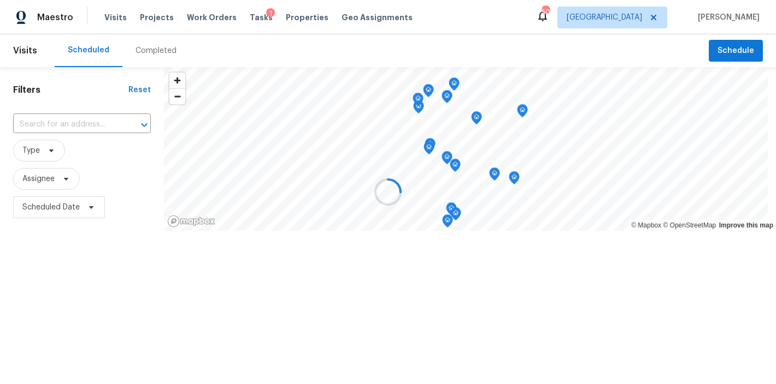
click at [31, 123] on div at bounding box center [388, 192] width 776 height 384
click at [37, 121] on html "Maestro Visits Projects Work Orders Tasks 1 Properties Geo Assignments 50 Ralei…" at bounding box center [388, 150] width 776 height 301
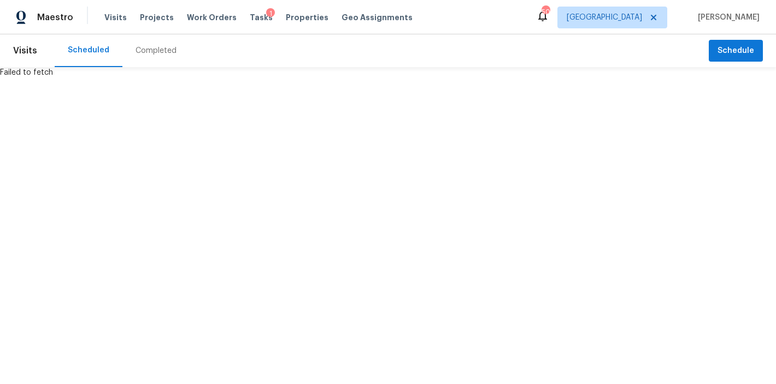
click at [84, 54] on div "Scheduled" at bounding box center [89, 50] width 42 height 11
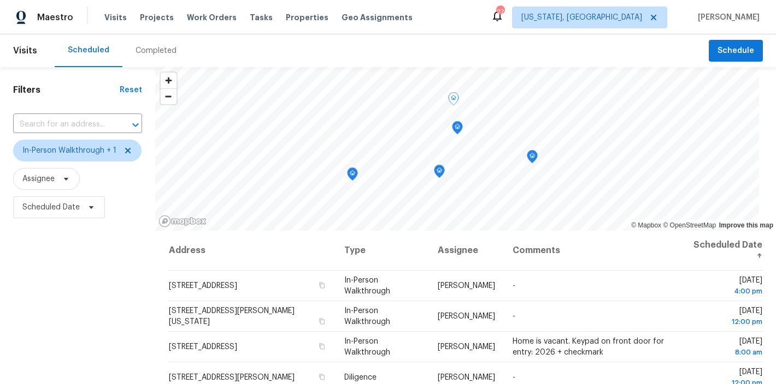
click at [91, 282] on div "Filters Reset ​ In-Person Walkthrough + 1 Assignee Scheduled Date" at bounding box center [77, 302] width 155 height 471
click at [479, 16] on div "Maestro Visits Projects Work Orders Tasks Properties Geo Assignments 27 Washing…" at bounding box center [388, 17] width 776 height 34
click at [526, 20] on div "Maestro Visits Projects Work Orders Tasks Properties Geo Assignments 27 Washing…" at bounding box center [388, 192] width 776 height 384
click at [446, 53] on div "Visits Scheduled Completed Schedule Filters Reset ​ In-Person Walkthrough + 1 A…" at bounding box center [388, 209] width 776 height 350
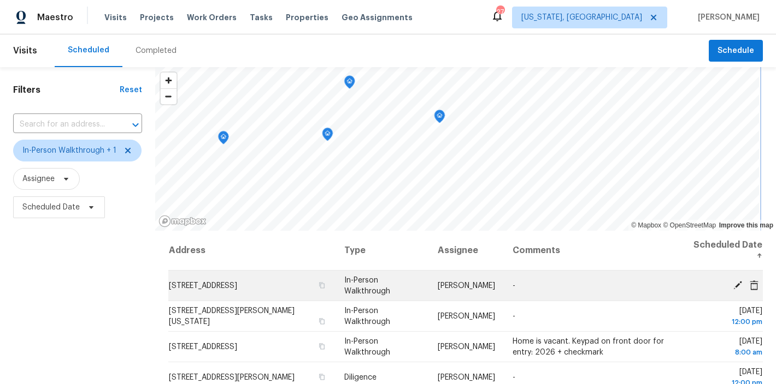
click at [542, 298] on div "© Mapbox © OpenStreetMap Improve this map Address Type Assignee Comments Schedu…" at bounding box center [465, 302] width 620 height 471
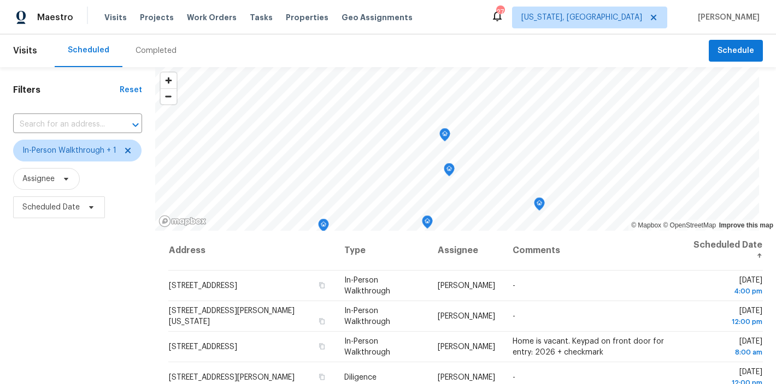
click at [453, 40] on div "Scheduled Completed" at bounding box center [382, 50] width 654 height 33
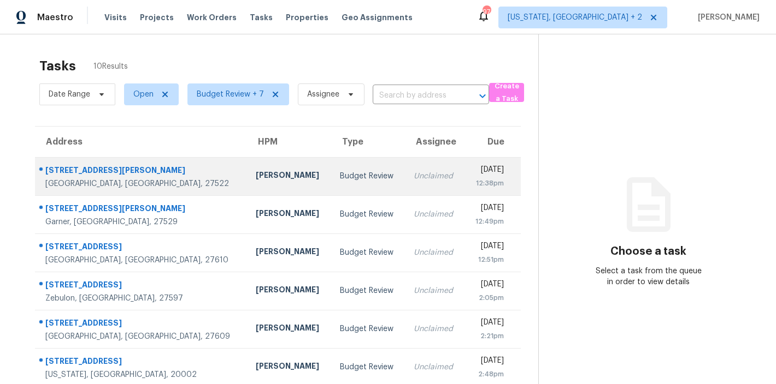
click at [256, 175] on div "[PERSON_NAME]" at bounding box center [289, 177] width 67 height 14
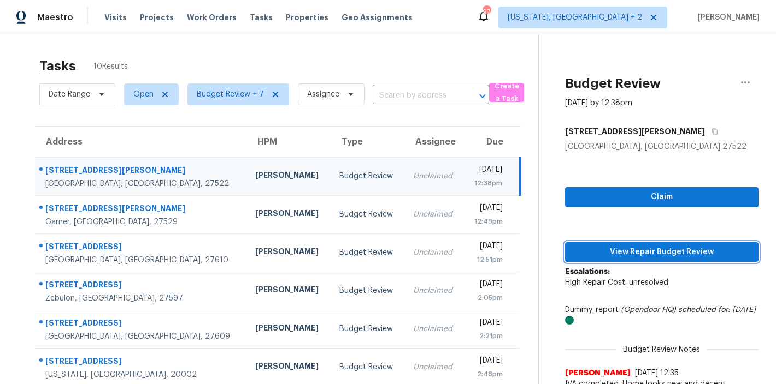
click at [614, 256] on span "View Repair Budget Review" at bounding box center [661, 253] width 176 height 14
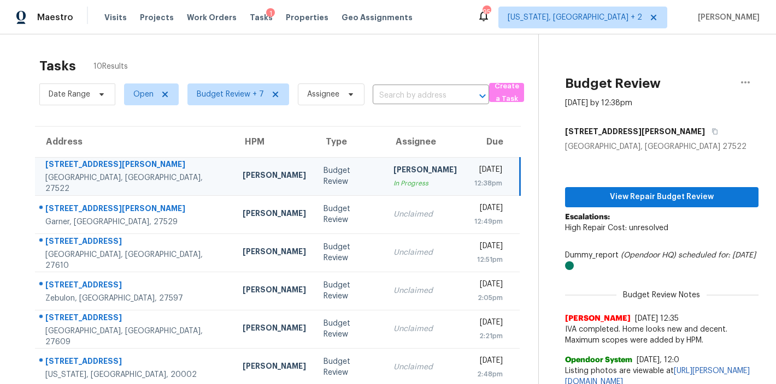
click at [251, 63] on div "Tasks 10 Results" at bounding box center [288, 66] width 499 height 28
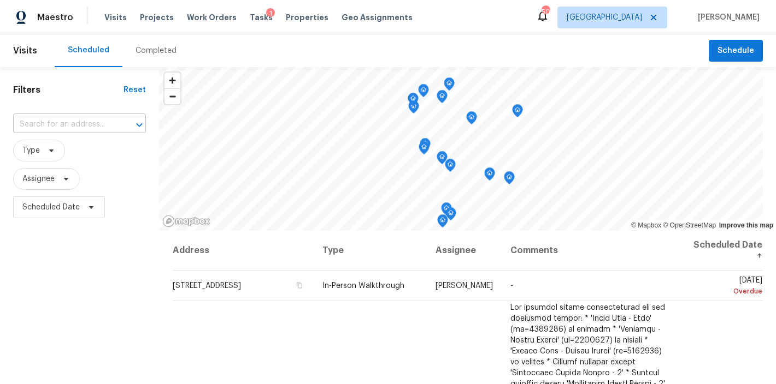
click at [57, 128] on input "text" at bounding box center [64, 124] width 102 height 17
type input "8"
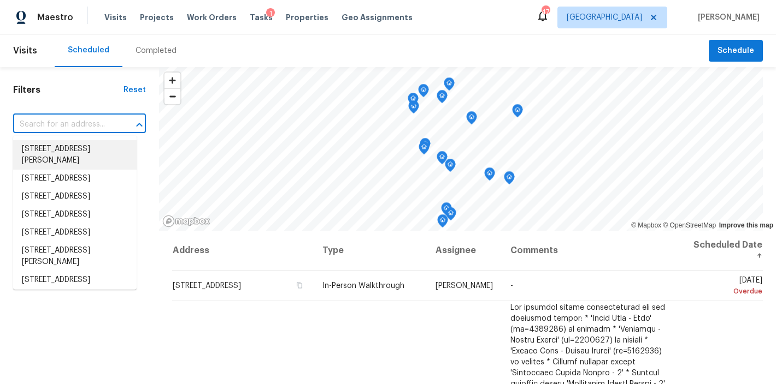
click at [78, 92] on h1 "Filters" at bounding box center [68, 90] width 110 height 11
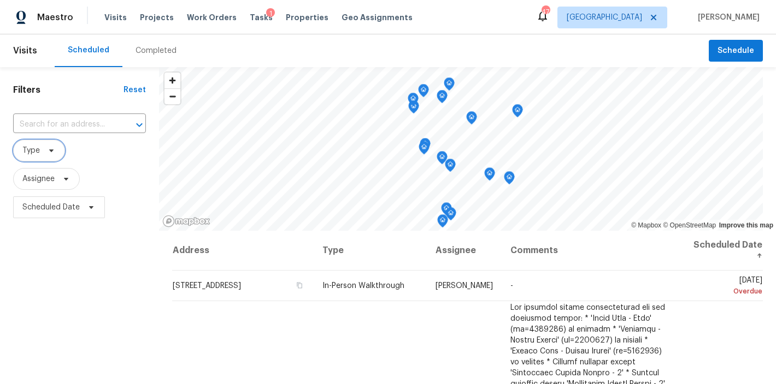
click at [30, 145] on span "Type" at bounding box center [39, 151] width 52 height 22
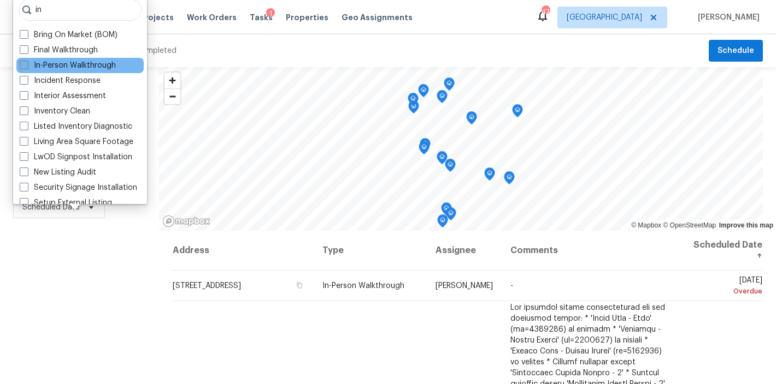
type input "in"
click at [105, 63] on label "In-Person Walkthrough" at bounding box center [68, 65] width 96 height 11
click at [27, 63] on input "In-Person Walkthrough" at bounding box center [23, 63] width 7 height 7
checkbox input "true"
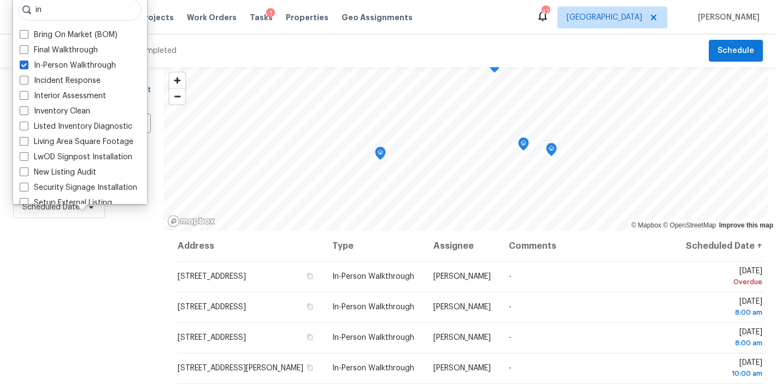
click at [55, 304] on div "Filters Reset ​ In-Person Walkthrough Assignee Scheduled Date" at bounding box center [82, 302] width 164 height 471
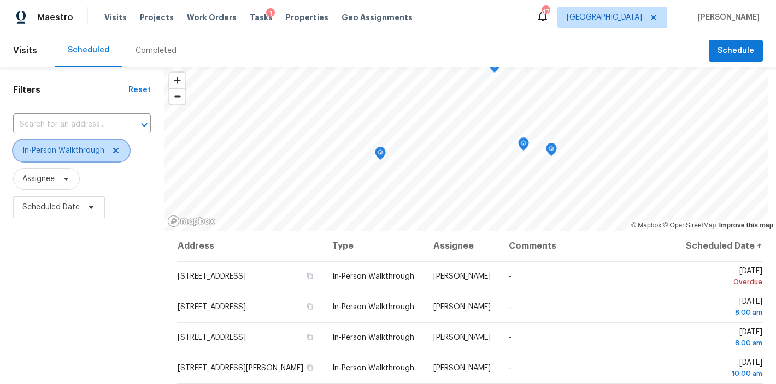
click at [75, 151] on span "In-Person Walkthrough" at bounding box center [63, 150] width 82 height 11
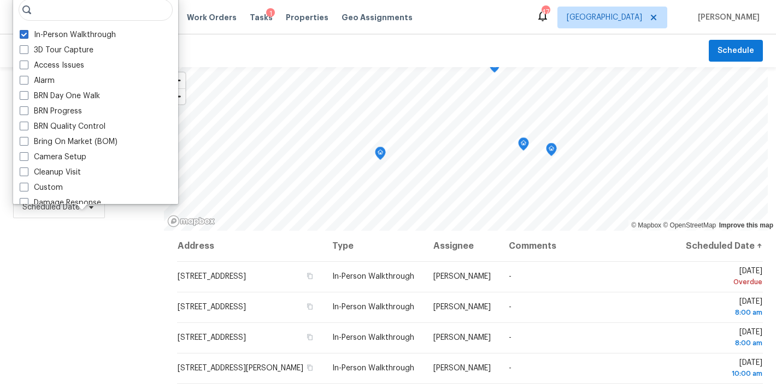
click at [83, 10] on input "search" at bounding box center [96, 10] width 154 height 22
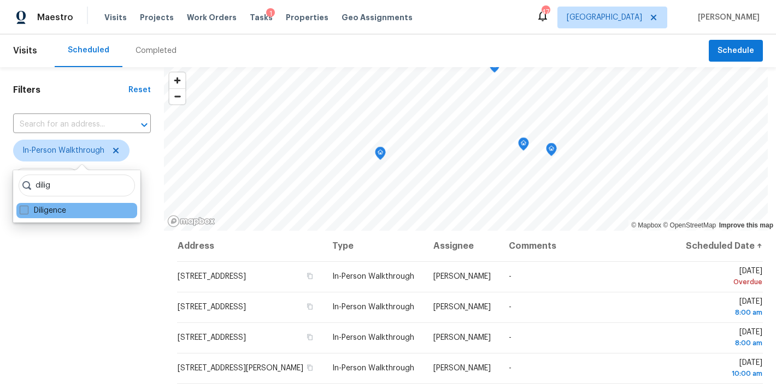
type input "dilig"
click at [46, 214] on label "Diligence" at bounding box center [43, 210] width 46 height 11
click at [27, 212] on input "Diligence" at bounding box center [23, 208] width 7 height 7
checkbox input "true"
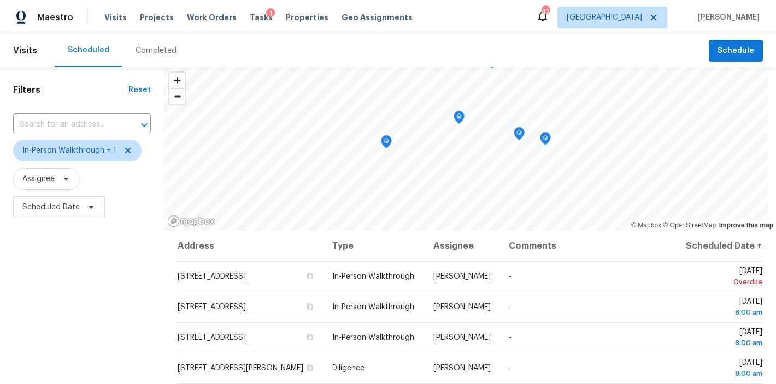
click at [23, 288] on div "Filters Reset ​ In-Person Walkthrough + 1 Assignee Scheduled Date" at bounding box center [82, 302] width 164 height 471
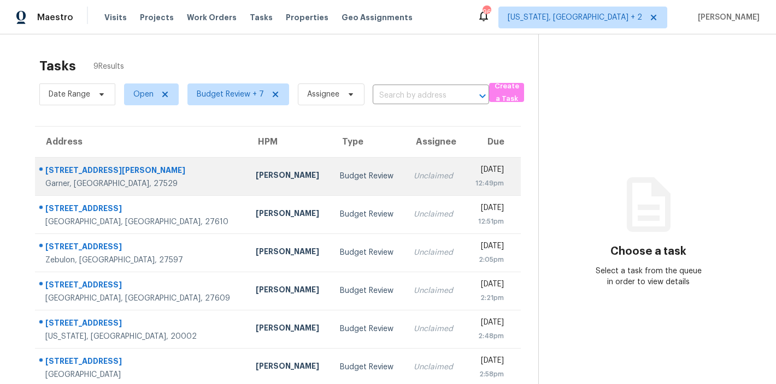
click at [256, 182] on div "[PERSON_NAME]" at bounding box center [289, 177] width 67 height 14
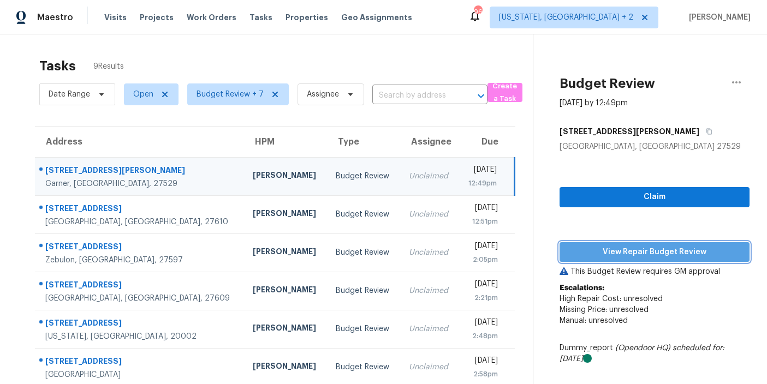
click at [701, 258] on span "View Repair Budget Review" at bounding box center [655, 253] width 173 height 14
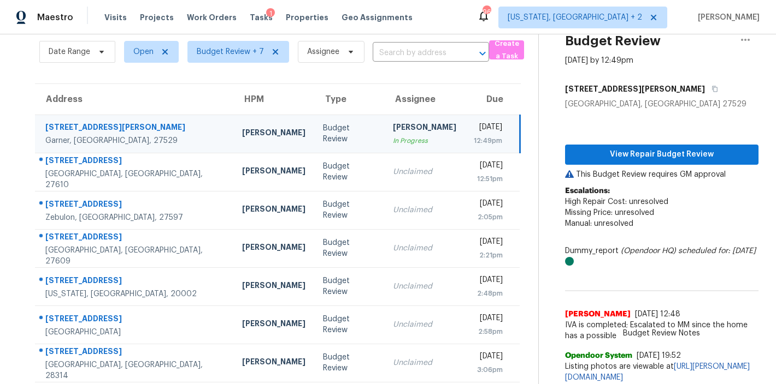
scroll to position [57, 0]
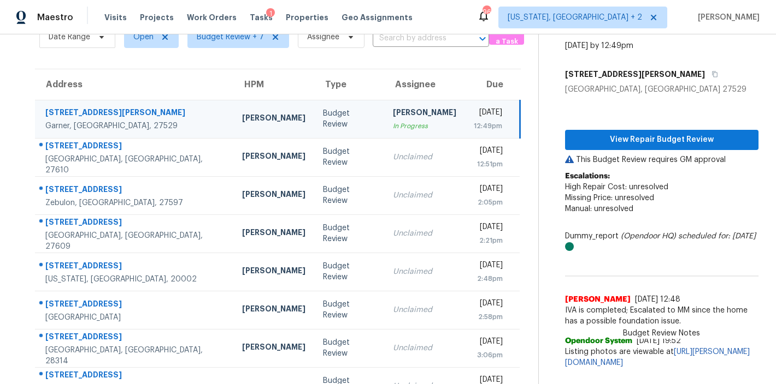
click at [433, 18] on div "Maestro Visits Projects Work Orders Tasks 1 Properties Geo Assignments 96 [US_S…" at bounding box center [388, 17] width 776 height 34
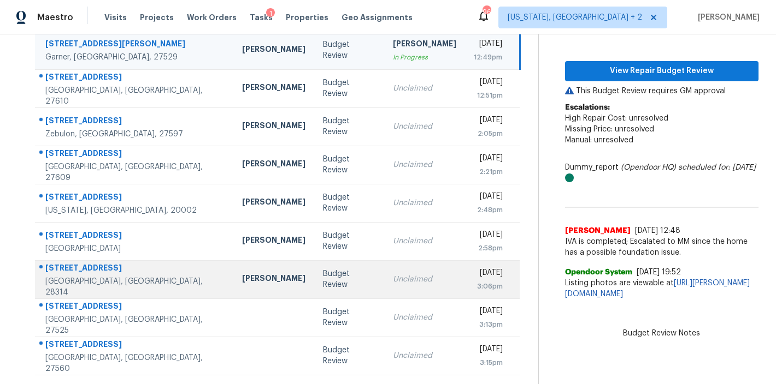
scroll to position [119, 0]
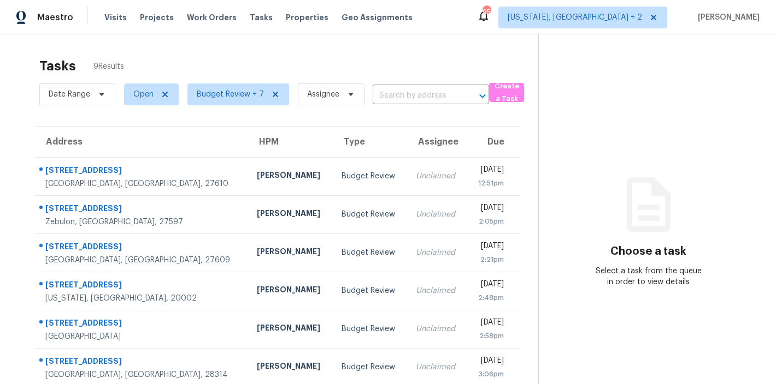
click at [193, 45] on div "Tasks 9 Results Date Range Open Budget Review + 7 Assignee ​ Create a Task Addr…" at bounding box center [388, 272] width 776 height 476
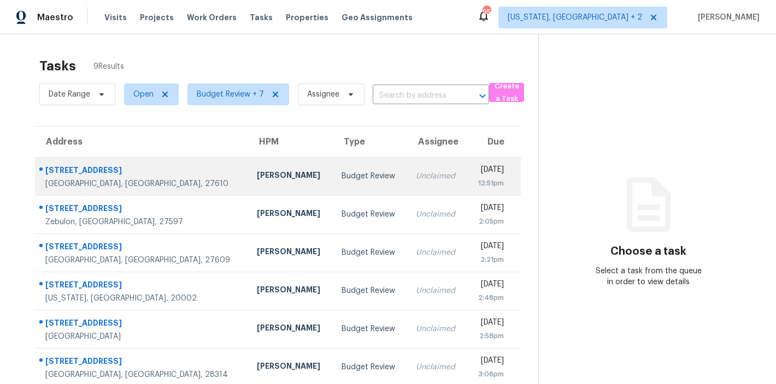
click at [259, 170] on td "[PERSON_NAME]" at bounding box center [290, 176] width 85 height 38
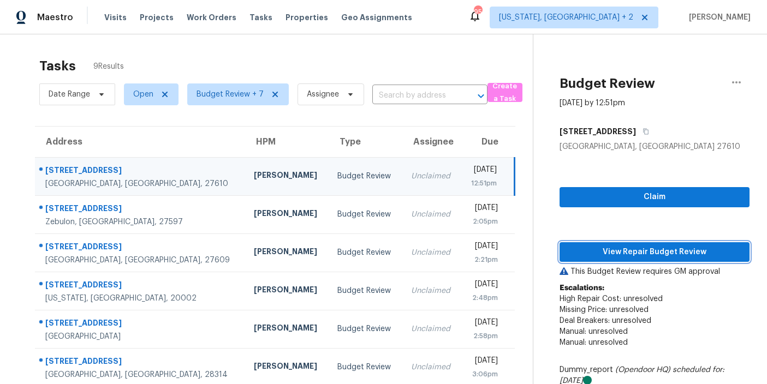
click at [714, 249] on span "View Repair Budget Review" at bounding box center [655, 253] width 173 height 14
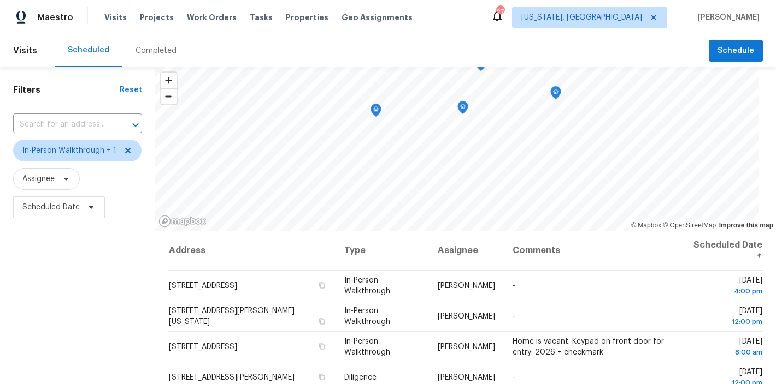
click at [450, 23] on div "Maestro Visits Projects Work Orders Tasks Properties Geo Assignments 27 [US_STA…" at bounding box center [388, 17] width 776 height 34
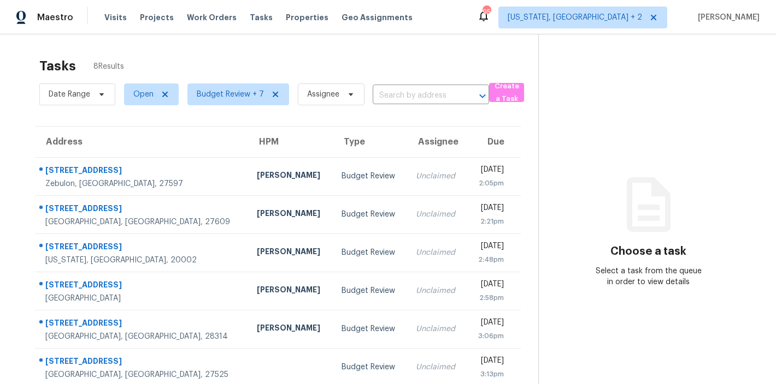
click at [170, 50] on div "Tasks 8 Results Date Range Open Budget Review + 7 Assignee ​ Create a Task Addr…" at bounding box center [388, 253] width 776 height 438
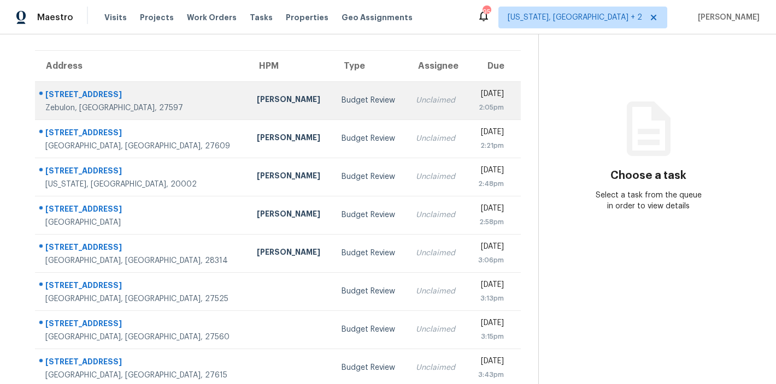
scroll to position [96, 0]
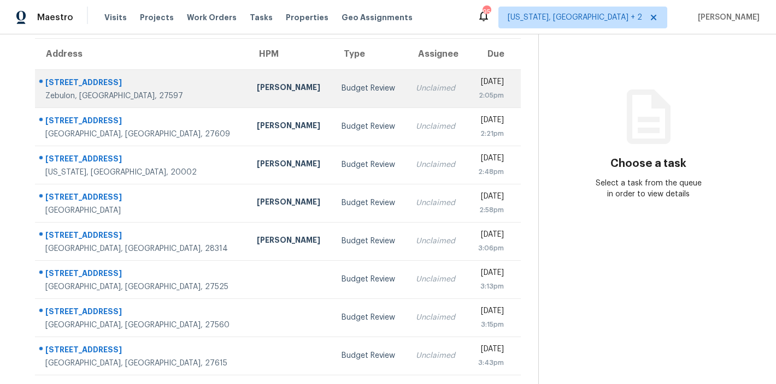
click at [248, 72] on td "[PERSON_NAME]" at bounding box center [290, 88] width 85 height 38
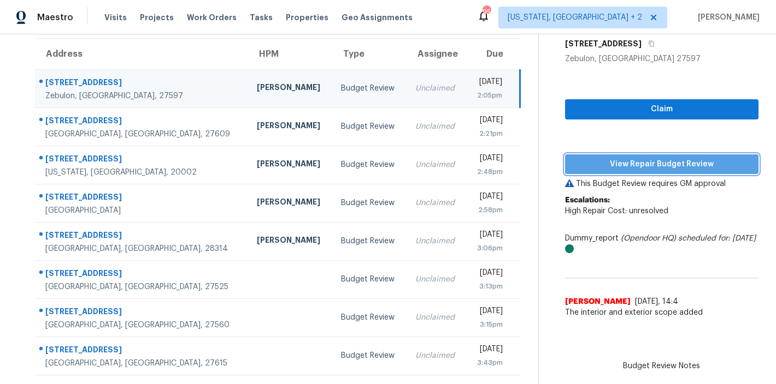
click at [702, 158] on span "View Repair Budget Review" at bounding box center [661, 165] width 176 height 14
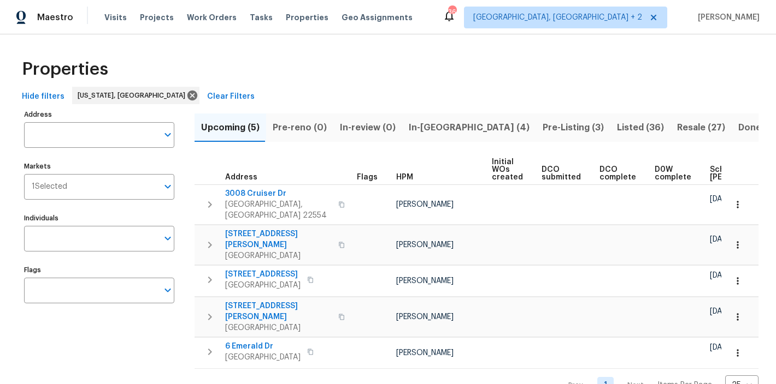
click at [262, 87] on div "Hide filters [US_STATE], [GEOGRAPHIC_DATA] Clear Filters" at bounding box center [387, 97] width 741 height 20
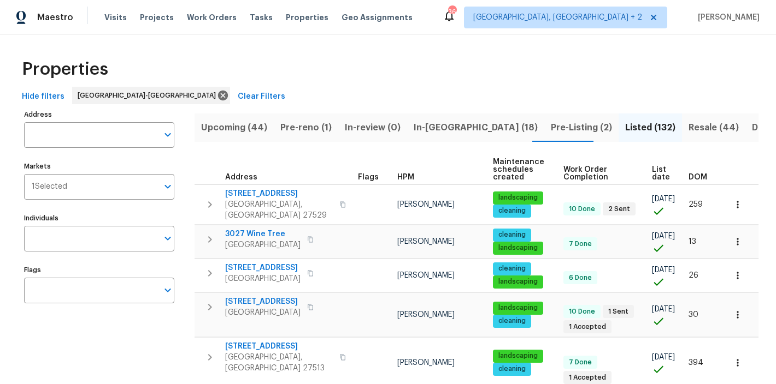
click at [216, 63] on div "Properties" at bounding box center [387, 69] width 741 height 35
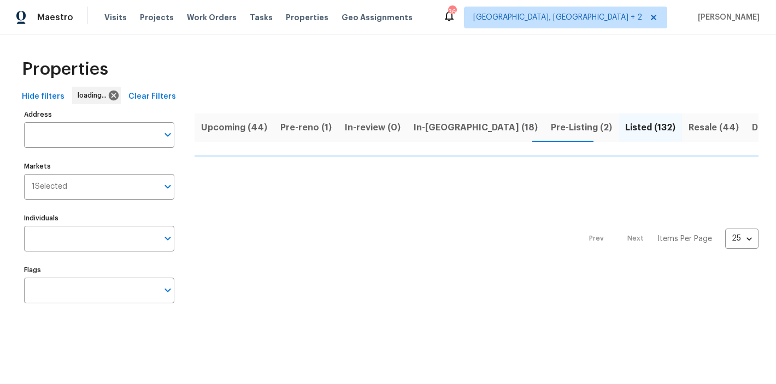
click at [220, 69] on div "Properties" at bounding box center [387, 69] width 741 height 35
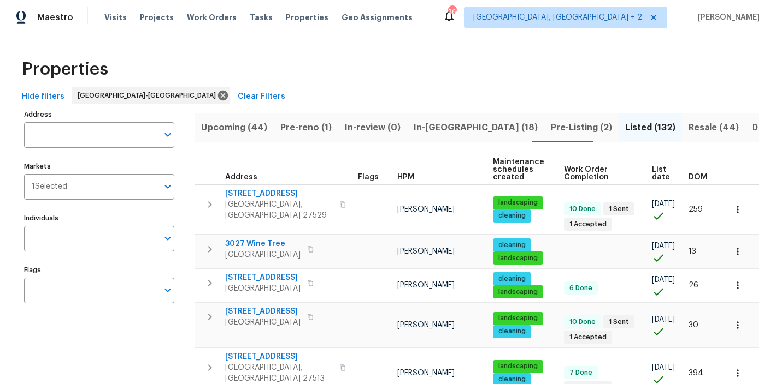
click at [456, 26] on div "Maestro Visits Projects Work Orders Tasks Properties Geo Assignments 36 [GEOGRA…" at bounding box center [388, 17] width 776 height 34
click at [370, 98] on div "Hide filters [GEOGRAPHIC_DATA]-[GEOGRAPHIC_DATA] Clear Filters" at bounding box center [387, 97] width 741 height 20
click at [304, 128] on span "Pre-reno (1)" at bounding box center [305, 127] width 51 height 15
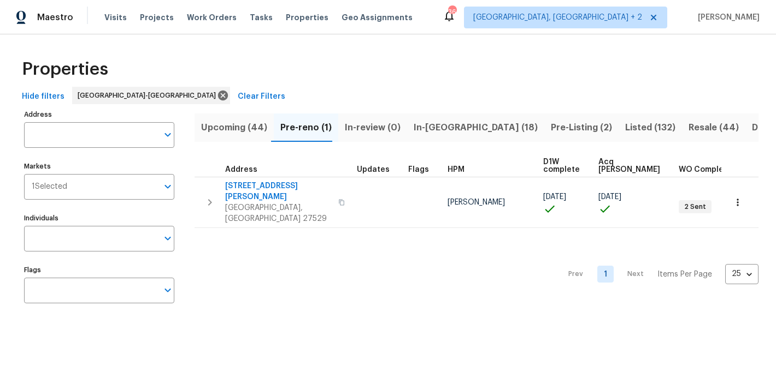
click at [436, 122] on span "In-[GEOGRAPHIC_DATA] (18)" at bounding box center [475, 127] width 124 height 15
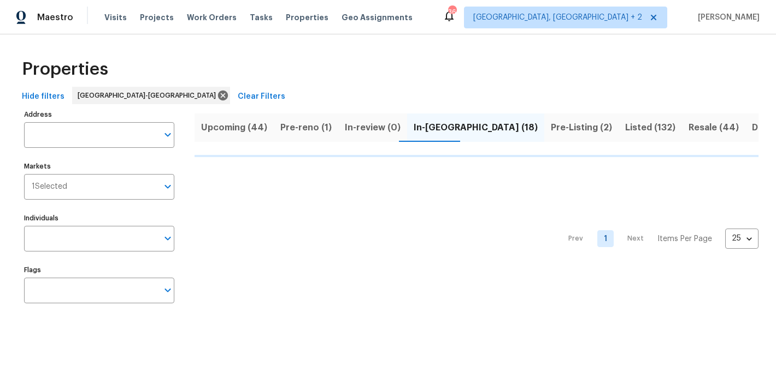
click at [470, 25] on div "Maestro Visits Projects Work Orders Tasks Properties Geo Assignments 36 [GEOGRA…" at bounding box center [388, 17] width 776 height 34
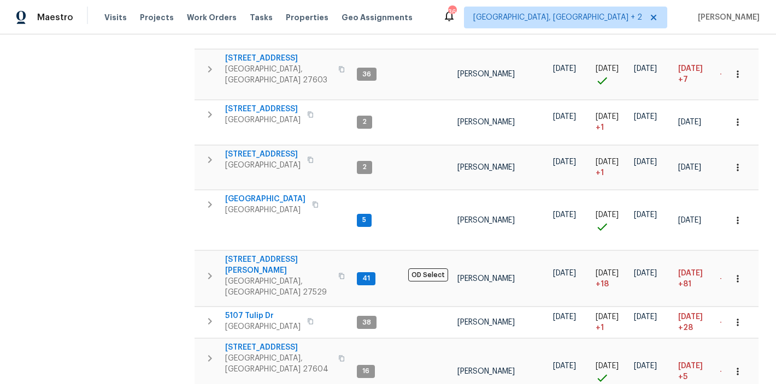
scroll to position [511, 0]
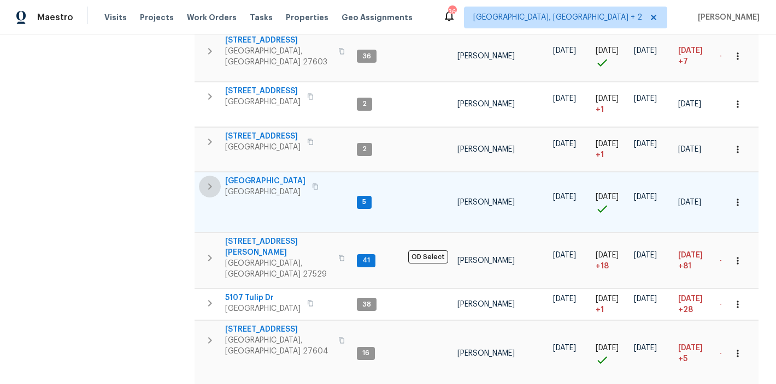
click at [212, 180] on icon "button" at bounding box center [209, 186] width 13 height 13
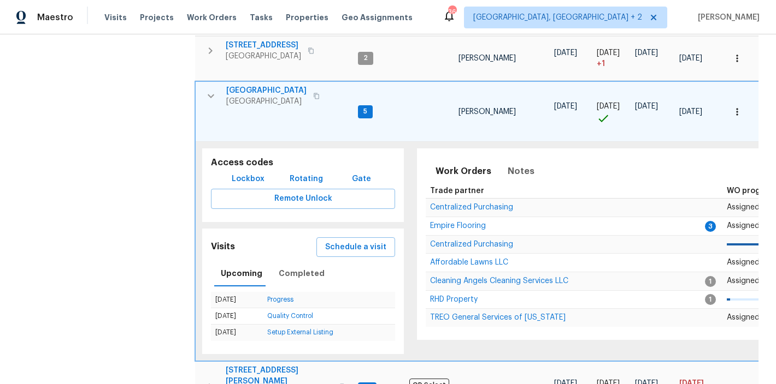
scroll to position [602, 0]
click at [250, 86] on span "[GEOGRAPHIC_DATA]" at bounding box center [266, 91] width 80 height 11
click at [733, 107] on icon "button" at bounding box center [736, 112] width 11 height 11
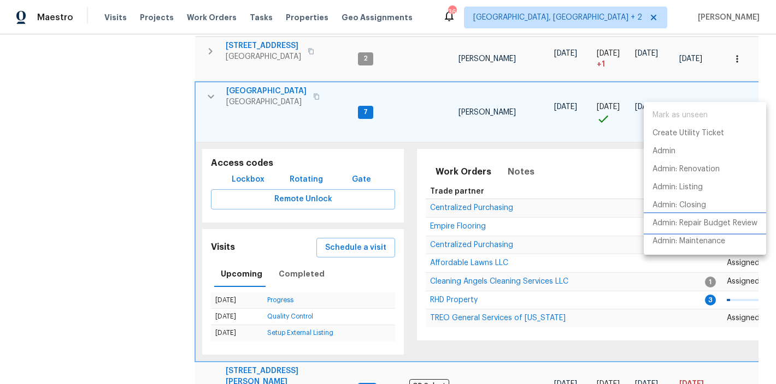
click at [726, 226] on p "Admin: Repair Budget Review" at bounding box center [704, 223] width 105 height 11
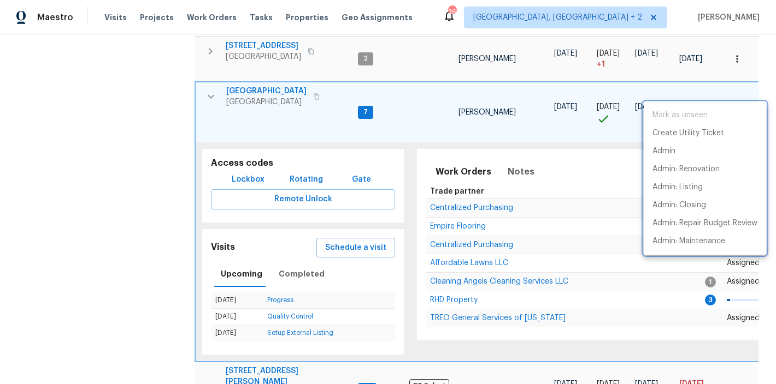
click at [214, 75] on div at bounding box center [388, 192] width 776 height 384
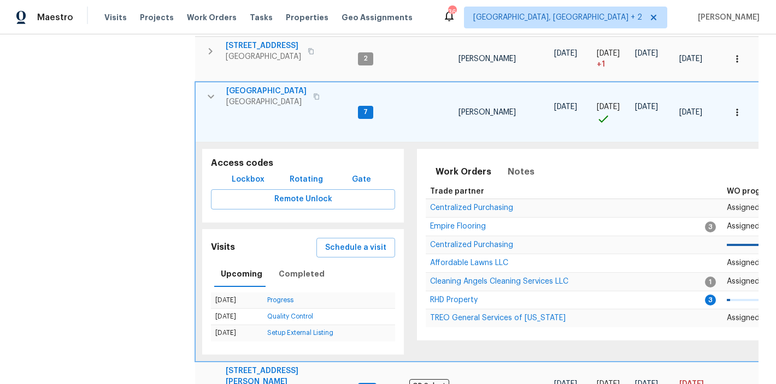
click at [211, 90] on icon "button" at bounding box center [210, 96] width 13 height 13
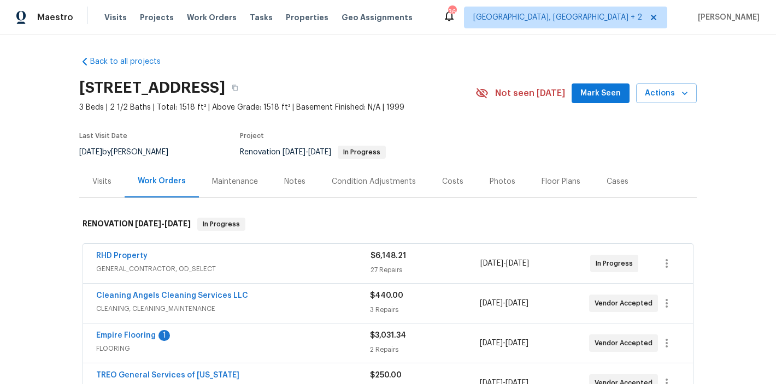
click at [50, 212] on div "Back to all projects [STREET_ADDRESS] 3 Beds | 2 1/2 Baths | Total: 1518 ft² | …" at bounding box center [388, 209] width 776 height 350
click at [288, 180] on div "Notes" at bounding box center [294, 181] width 21 height 11
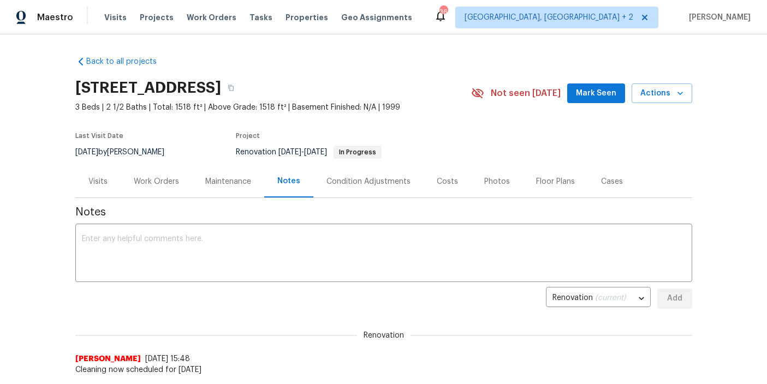
click at [157, 185] on div "Work Orders" at bounding box center [156, 181] width 45 height 11
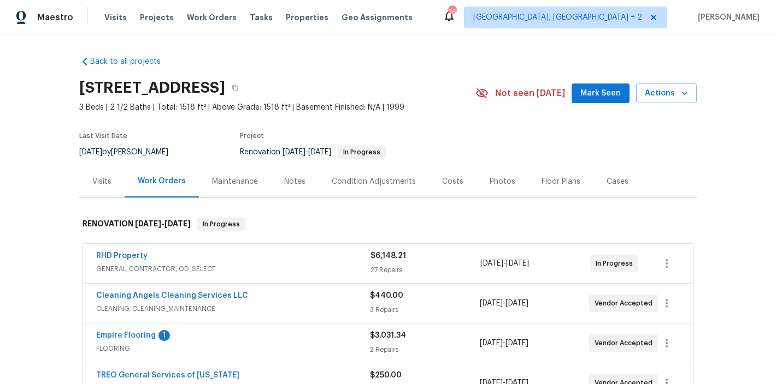
click at [41, 224] on div "Back to all projects 9800 Treymore Dr, Raleigh, NC 27617 3 Beds | 2 1/2 Baths |…" at bounding box center [388, 209] width 776 height 350
click at [270, 58] on div "Back to all projects 9800 Treymore Dr, Raleigh, NC 27617 3 Beds | 2 1/2 Baths |…" at bounding box center [387, 338] width 617 height 581
click at [439, 20] on div "Maestro Visits Projects Work Orders Tasks Properties Geo Assignments 36 Charles…" at bounding box center [388, 17] width 776 height 34
click at [358, 173] on div "Condition Adjustments" at bounding box center [373, 181] width 110 height 32
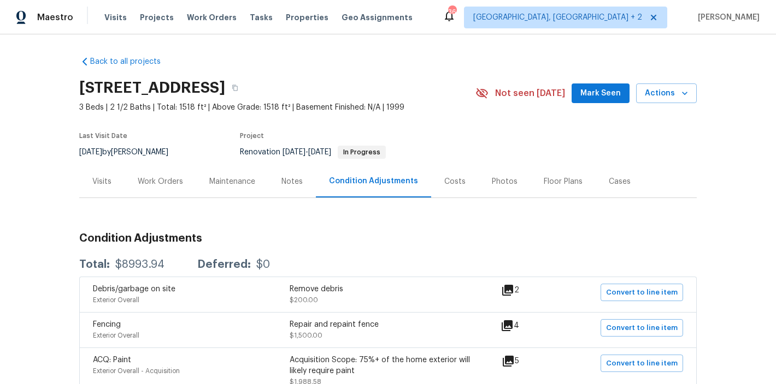
click at [167, 182] on div "Work Orders" at bounding box center [160, 181] width 45 height 11
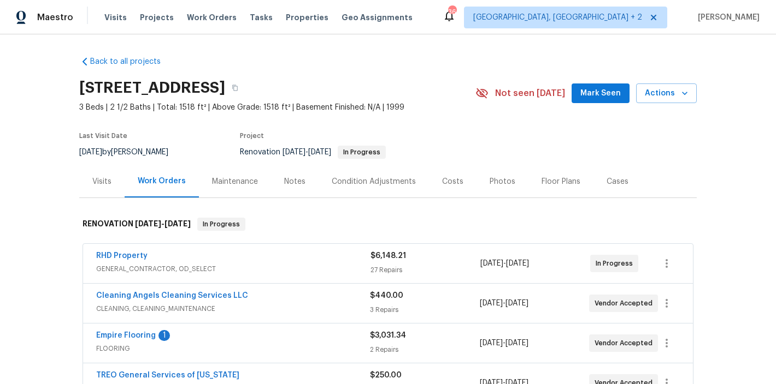
click at [38, 149] on div "Back to all projects 9800 Treymore Dr, Raleigh, NC 27617 3 Beds | 2 1/2 Baths |…" at bounding box center [388, 209] width 776 height 350
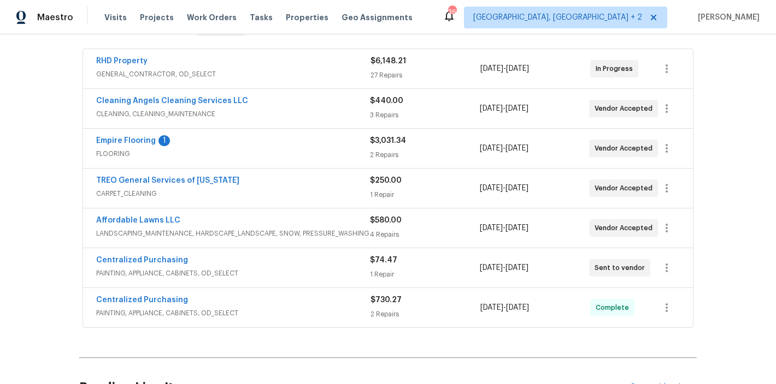
scroll to position [195, 0]
click at [143, 306] on div "Centralized Purchasing" at bounding box center [233, 301] width 274 height 13
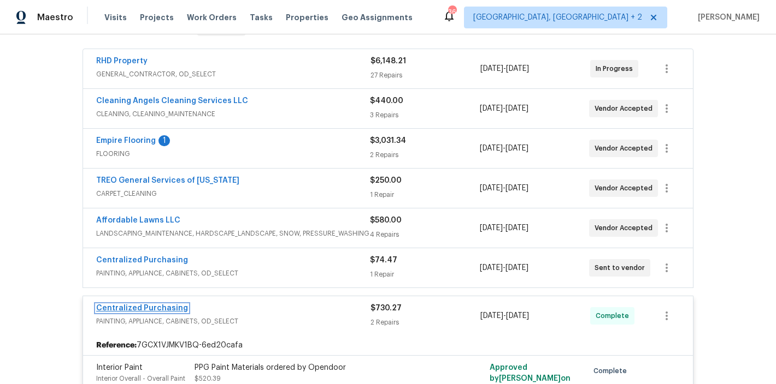
click at [143, 306] on link "Centralized Purchasing" at bounding box center [142, 309] width 92 height 8
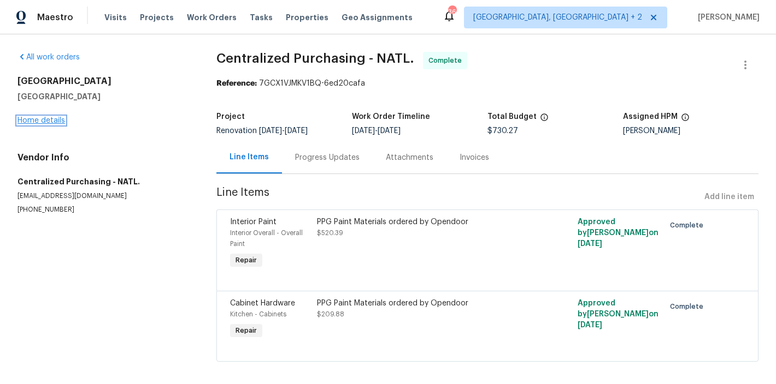
click at [52, 122] on link "Home details" at bounding box center [41, 121] width 48 height 8
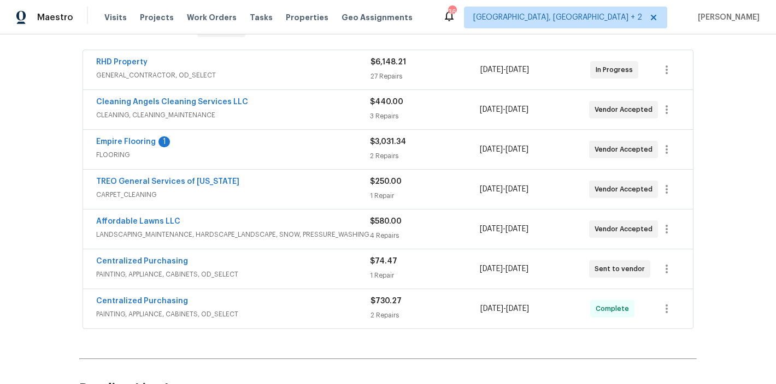
scroll to position [183, 0]
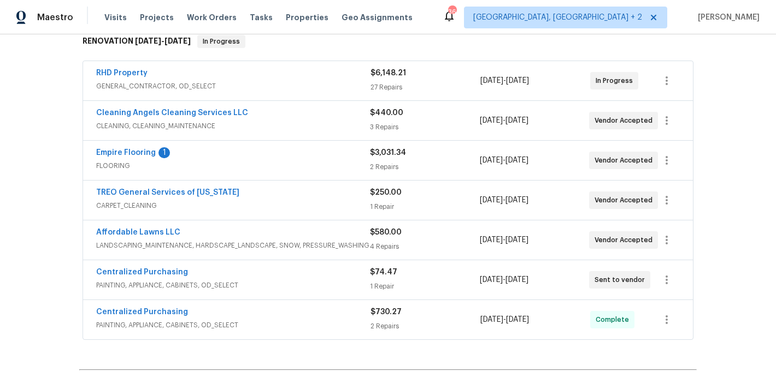
click at [40, 216] on div "Back to all projects 9800 Treymore Dr, Raleigh, NC 27617 3 Beds | 2 1/2 Baths |…" at bounding box center [388, 209] width 776 height 350
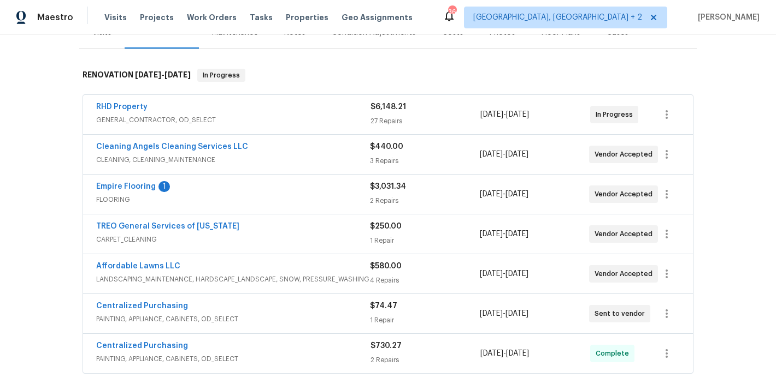
scroll to position [151, 0]
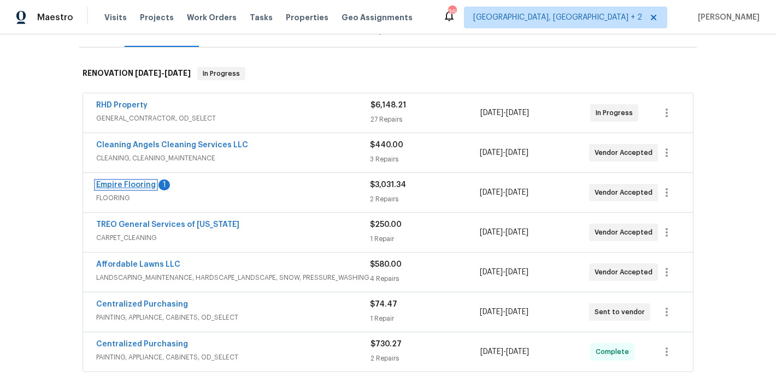
click at [126, 187] on link "Empire Flooring" at bounding box center [126, 185] width 60 height 8
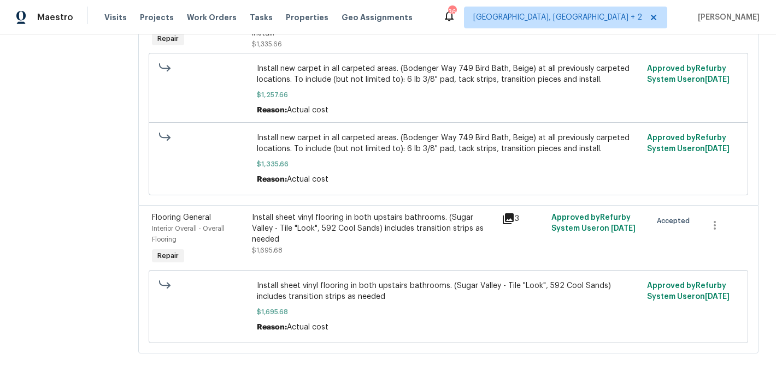
scroll to position [232, 0]
click at [407, 212] on div "Install sheet vinyl flooring in both upstairs bathrooms. (Sugar Valley - Tile "…" at bounding box center [373, 228] width 243 height 33
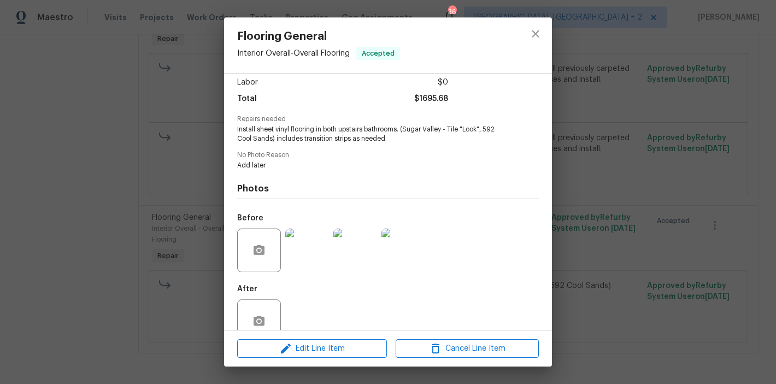
scroll to position [100, 0]
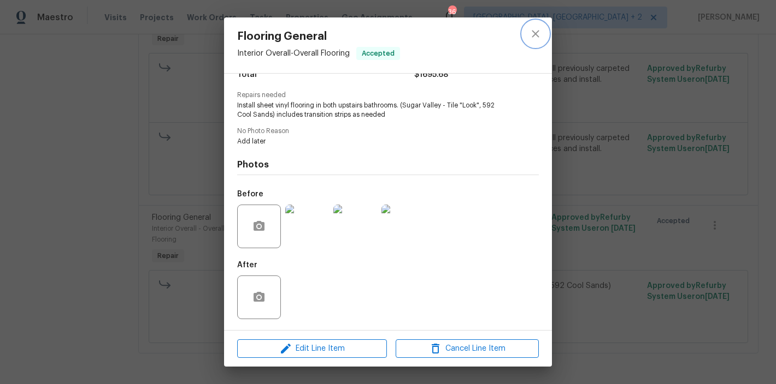
drag, startPoint x: 540, startPoint y: 34, endPoint x: 525, endPoint y: 44, distance: 17.6
click at [540, 34] on icon "close" at bounding box center [535, 33] width 13 height 13
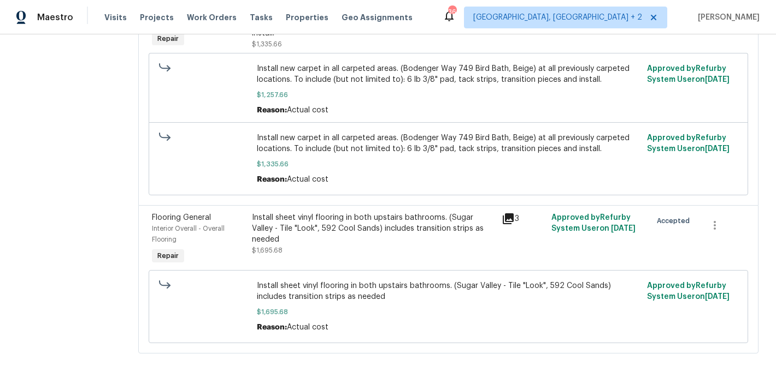
scroll to position [6, 0]
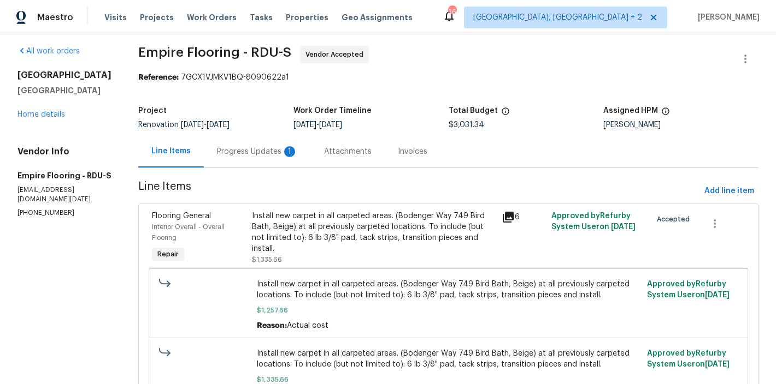
click at [233, 153] on div "Progress Updates 1" at bounding box center [257, 151] width 81 height 11
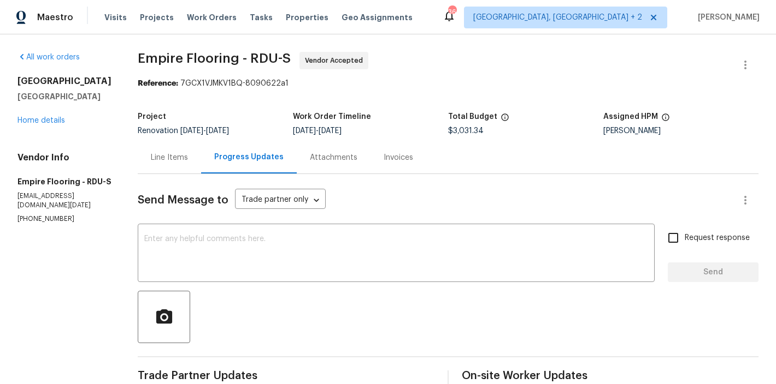
click at [179, 157] on div "Line Items" at bounding box center [169, 157] width 37 height 11
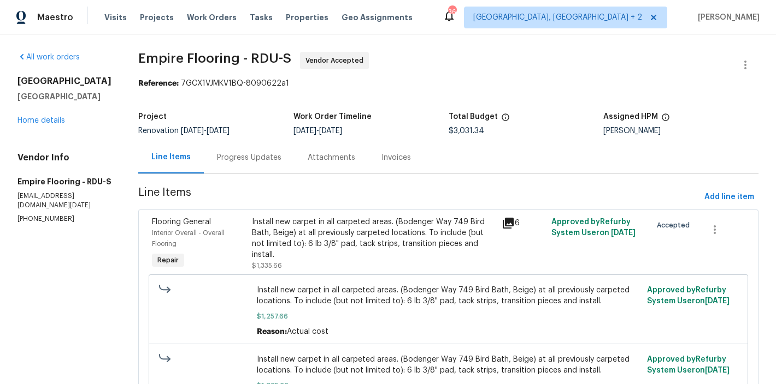
click at [38, 126] on div "9800 Treymore Dr Raleigh, NC 27617 Home details" at bounding box center [64, 101] width 94 height 50
click at [44, 121] on link "Home details" at bounding box center [41, 121] width 48 height 8
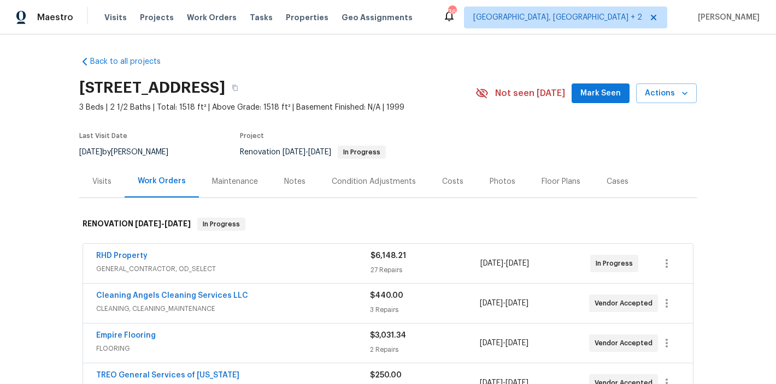
click at [48, 251] on div "Back to all projects 9800 Treymore Dr, Raleigh, NC 27617 3 Beds | 2 1/2 Baths |…" at bounding box center [388, 209] width 776 height 350
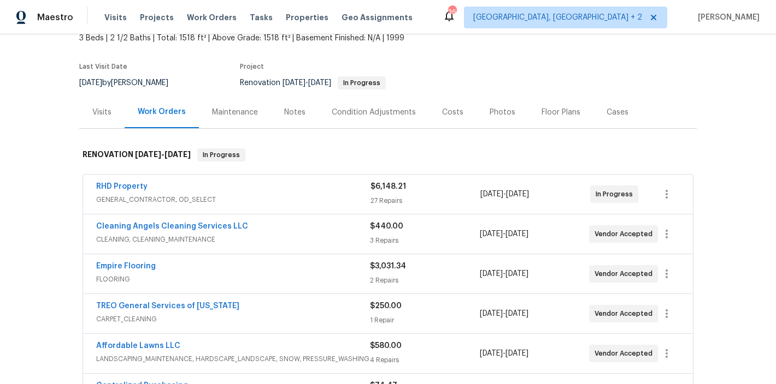
scroll to position [91, 0]
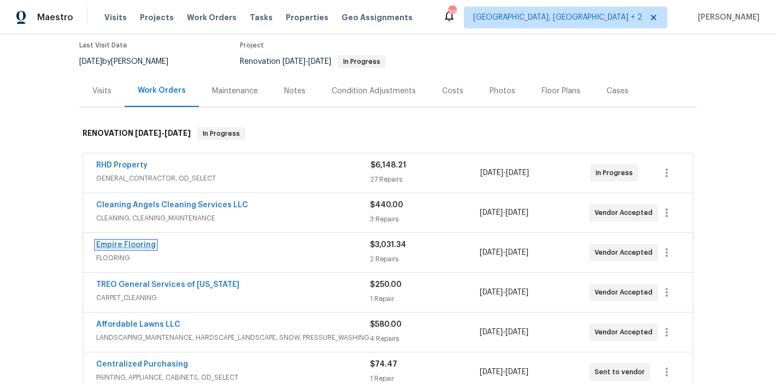
click at [121, 245] on link "Empire Flooring" at bounding box center [126, 245] width 60 height 8
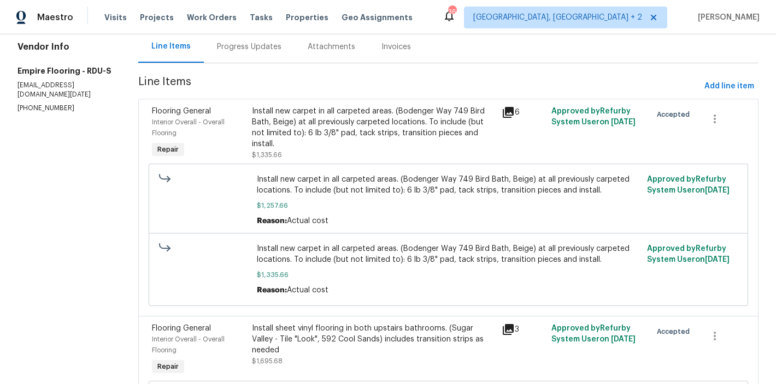
scroll to position [203, 0]
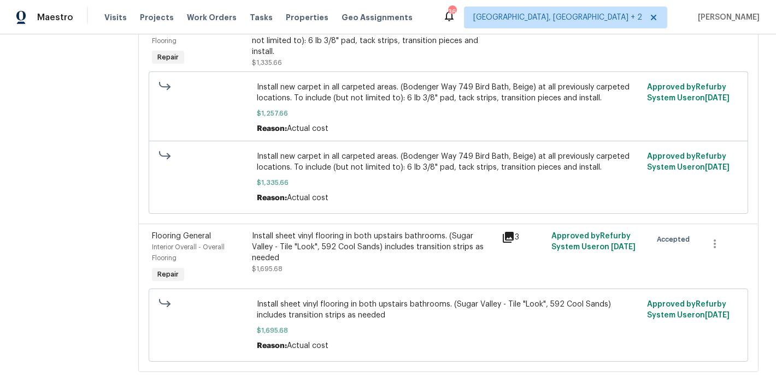
click at [353, 262] on div "Install sheet vinyl flooring in both upstairs bathrooms. (Sugar Valley - Tile "…" at bounding box center [373, 247] width 243 height 33
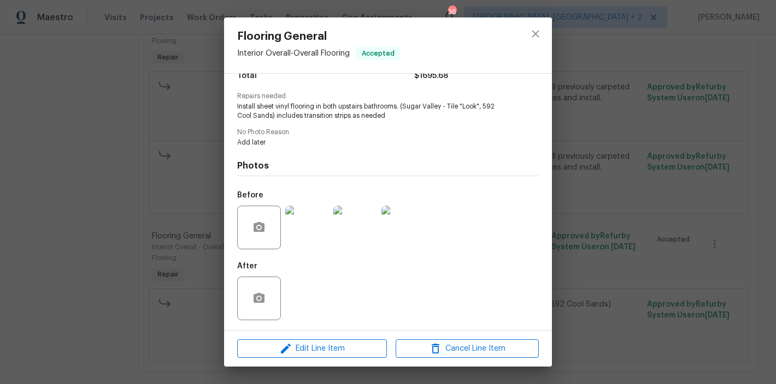
scroll to position [100, 0]
click at [532, 31] on icon "close" at bounding box center [534, 33] width 7 height 7
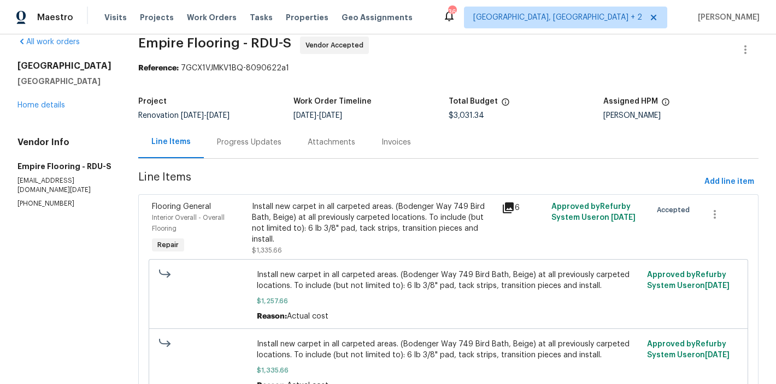
scroll to position [0, 0]
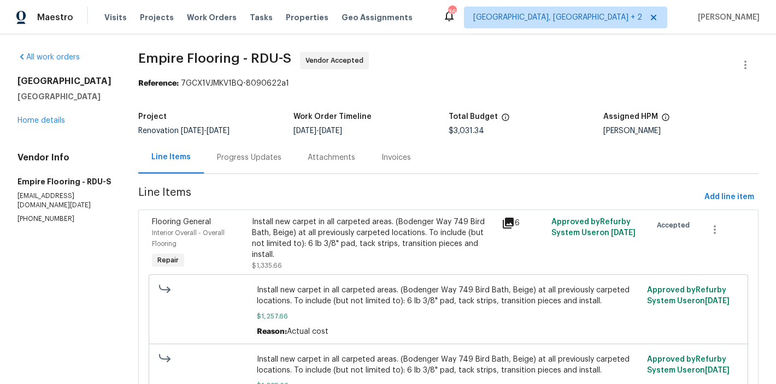
click at [244, 164] on div "Progress Updates" at bounding box center [249, 157] width 91 height 32
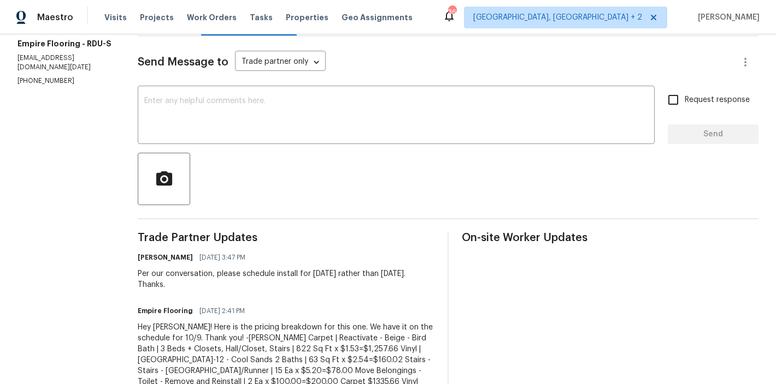
scroll to position [285, 0]
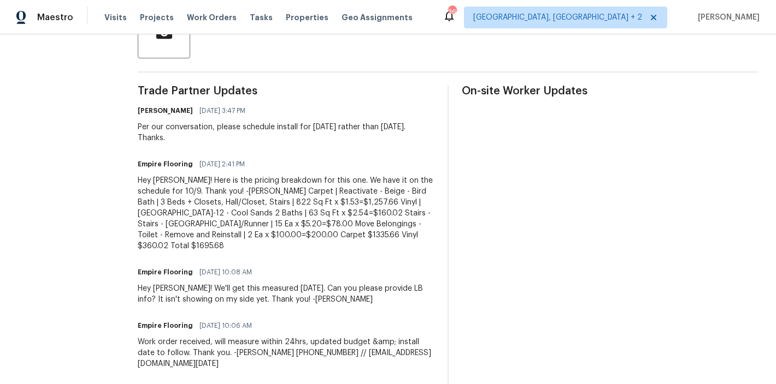
click at [60, 238] on section "All work orders 9800 Treymore Dr Raleigh, NC 27617 Home details Vendor Info Emp…" at bounding box center [64, 96] width 94 height 659
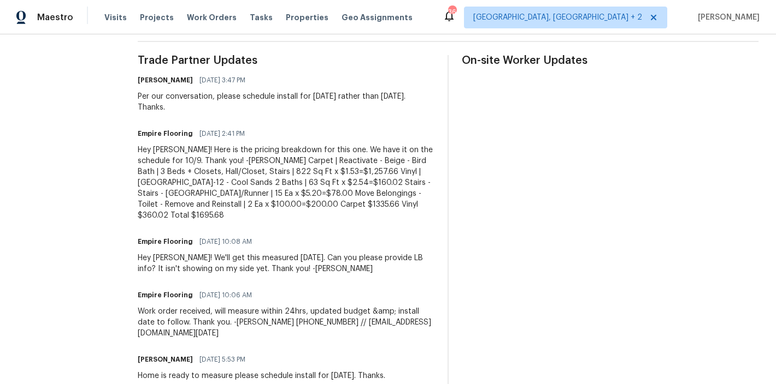
scroll to position [0, 0]
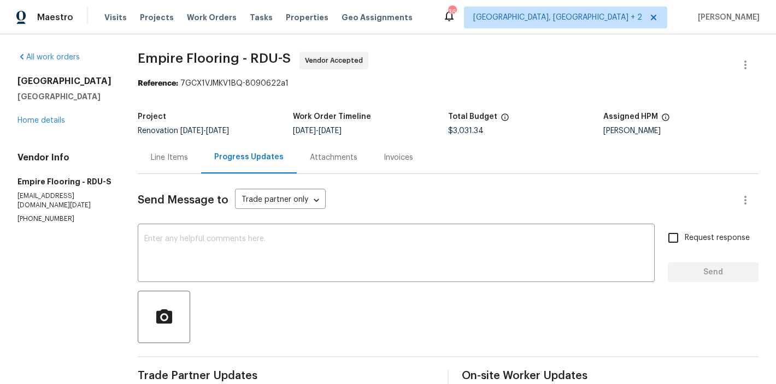
click at [178, 158] on div "Line Items" at bounding box center [169, 157] width 37 height 11
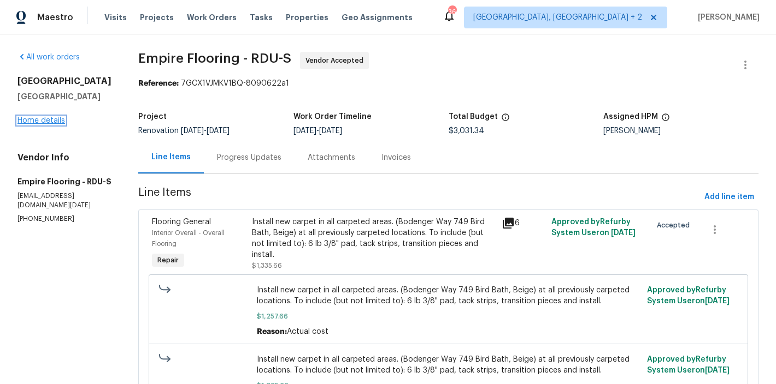
click at [45, 121] on link "Home details" at bounding box center [41, 121] width 48 height 8
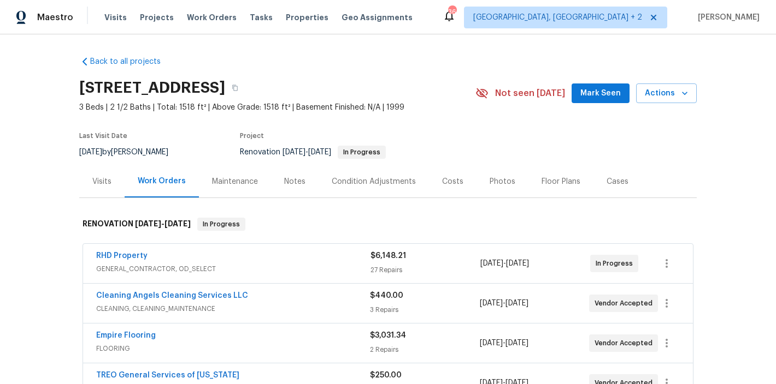
click at [448, 184] on div "Costs" at bounding box center [452, 181] width 21 height 11
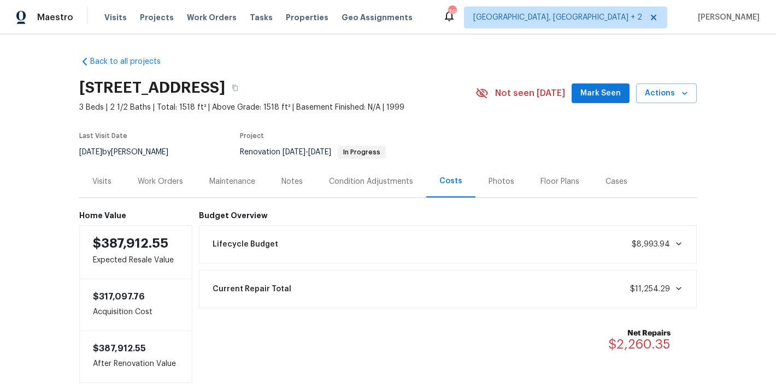
click at [258, 56] on div "Back to all projects 9800 Treymore Dr, Raleigh, NC 27617 3 Beds | 2 1/2 Baths |…" at bounding box center [387, 216] width 617 height 336
click at [482, 39] on div "Back to all projects 9800 Treymore Dr, Raleigh, NC 27617 3 Beds | 2 1/2 Baths |…" at bounding box center [388, 209] width 776 height 350
click at [71, 116] on div "Back to all projects 9800 Treymore Dr, Raleigh, NC 27617 3 Beds | 2 1/2 Baths |…" at bounding box center [388, 209] width 776 height 350
drag, startPoint x: 150, startPoint y: 181, endPoint x: 139, endPoint y: 184, distance: 11.9
click at [150, 181] on div "Work Orders" at bounding box center [160, 181] width 45 height 11
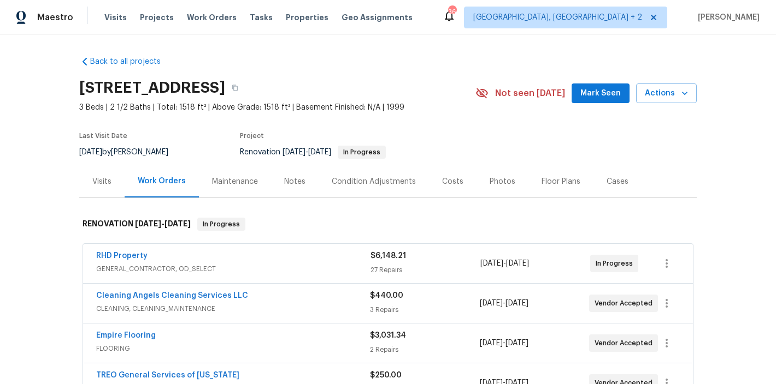
click at [249, 63] on div "Back to all projects 9800 Treymore Dr, Raleigh, NC 27617 3 Beds | 2 1/2 Baths |…" at bounding box center [387, 338] width 617 height 581
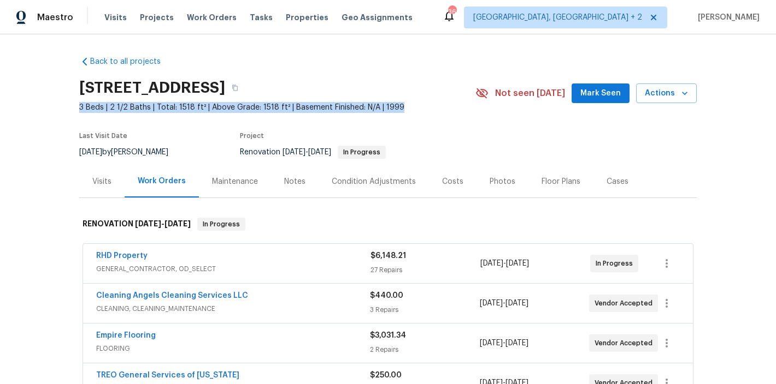
drag, startPoint x: 393, startPoint y: 110, endPoint x: 64, endPoint y: 105, distance: 328.8
click at [64, 105] on div "Back to all projects 9800 Treymore Dr, Raleigh, NC 27617 3 Beds | 2 1/2 Baths |…" at bounding box center [388, 209] width 776 height 350
click at [66, 108] on div "Back to all projects 9800 Treymore Dr, Raleigh, NC 27617 3 Beds | 2 1/2 Baths |…" at bounding box center [388, 209] width 776 height 350
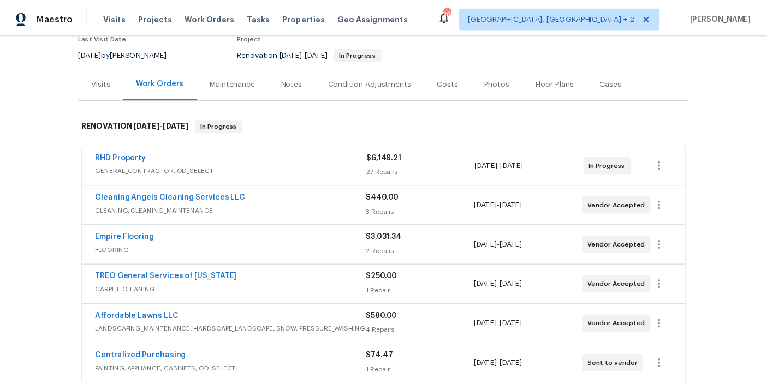
scroll to position [92, 0]
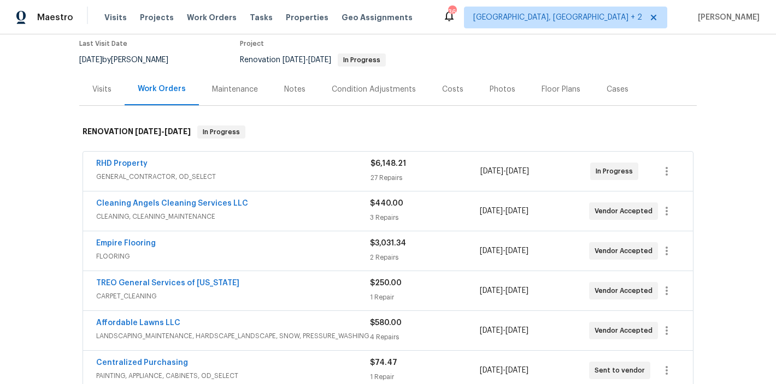
click at [292, 85] on div "Notes" at bounding box center [294, 89] width 21 height 11
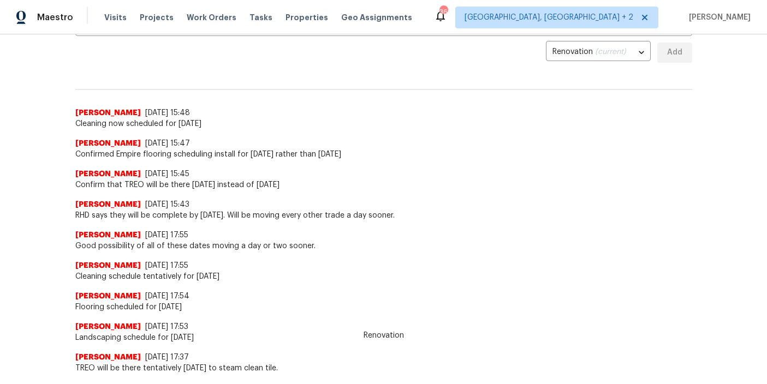
scroll to position [248, 0]
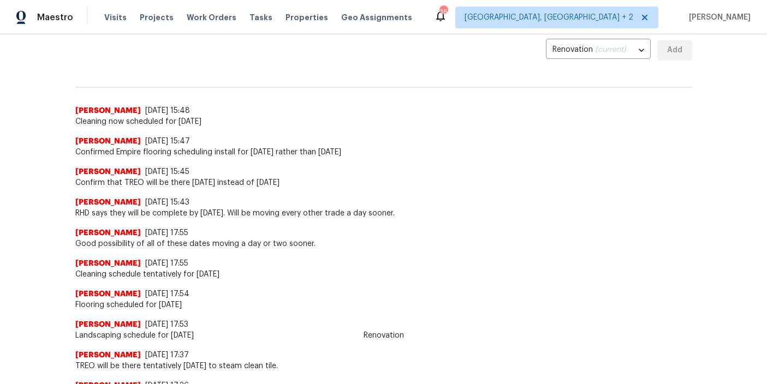
click at [435, 9] on div "Maestro Visits Projects Work Orders Tasks Properties Geo Assignments 36 Charles…" at bounding box center [383, 17] width 767 height 34
click at [21, 148] on div "Back to all projects 9800 Treymore Dr, Raleigh, NC 27617 3 Beds | 2 1/2 Baths |…" at bounding box center [383, 209] width 767 height 350
click at [423, 27] on div "Maestro Visits Projects Work Orders Tasks Properties Geo Assignments 36 Charles…" at bounding box center [383, 17] width 767 height 34
click at [42, 108] on div "Back to all projects 9800 Treymore Dr, Raleigh, NC 27617 3 Beds | 2 1/2 Baths |…" at bounding box center [383, 209] width 767 height 350
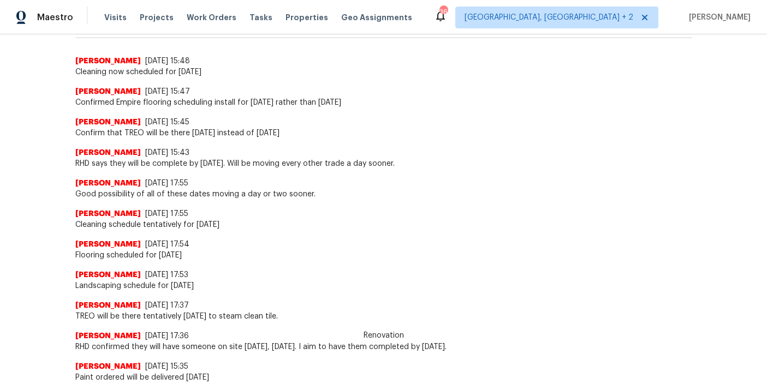
scroll to position [300, 0]
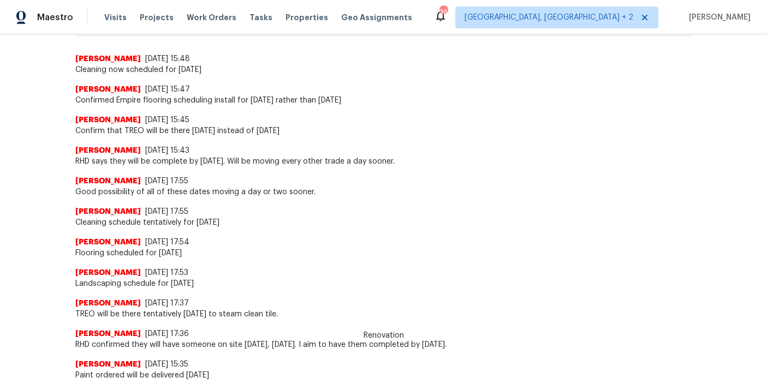
click at [442, 21] on div "Maestro Visits Projects Work Orders Tasks Properties Geo Assignments 36 Charles…" at bounding box center [383, 17] width 767 height 34
click at [42, 84] on div "Back to all projects 9800 Treymore Dr, Raleigh, NC 27617 3 Beds | 2 1/2 Baths |…" at bounding box center [383, 209] width 767 height 350
click at [451, 21] on div "Maestro Visits Projects Work Orders Tasks Properties Geo Assignments 36 Charles…" at bounding box center [383, 17] width 767 height 34
click at [41, 96] on div "Back to all projects 9800 Treymore Dr, Raleigh, NC 27617 3 Beds | 2 1/2 Baths |…" at bounding box center [383, 209] width 767 height 350
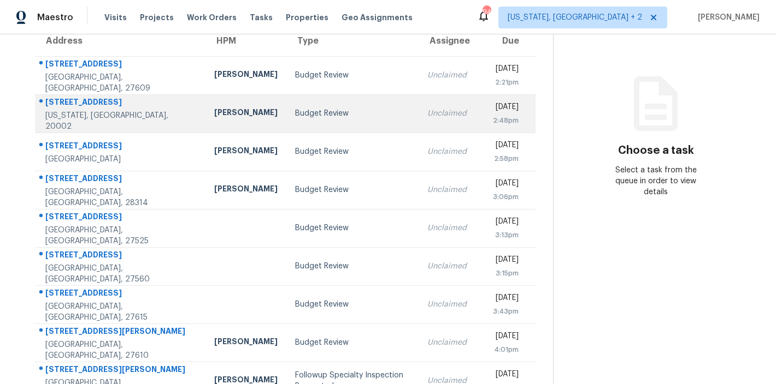
scroll to position [100, 0]
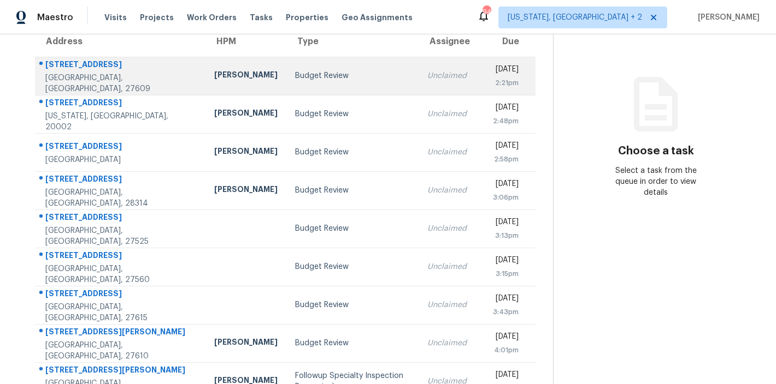
click at [418, 84] on td "Unclaimed" at bounding box center [446, 76] width 57 height 38
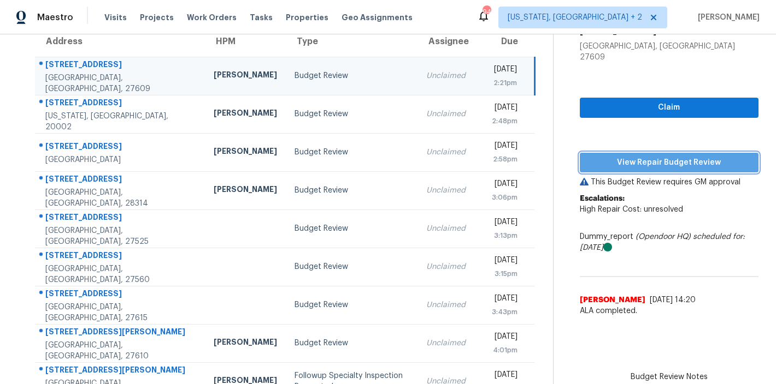
click at [680, 156] on span "View Repair Budget Review" at bounding box center [668, 163] width 161 height 14
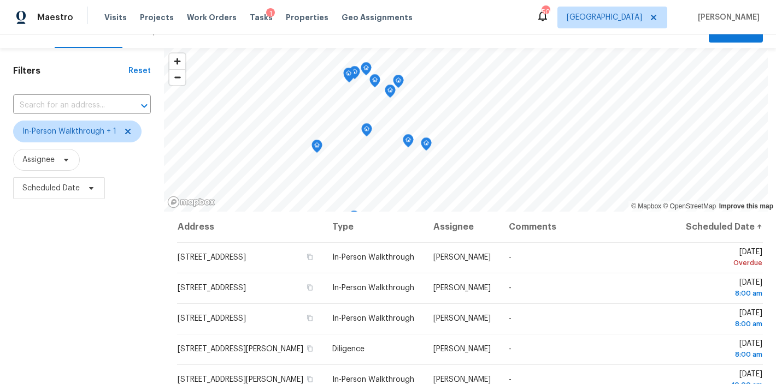
scroll to position [162, 0]
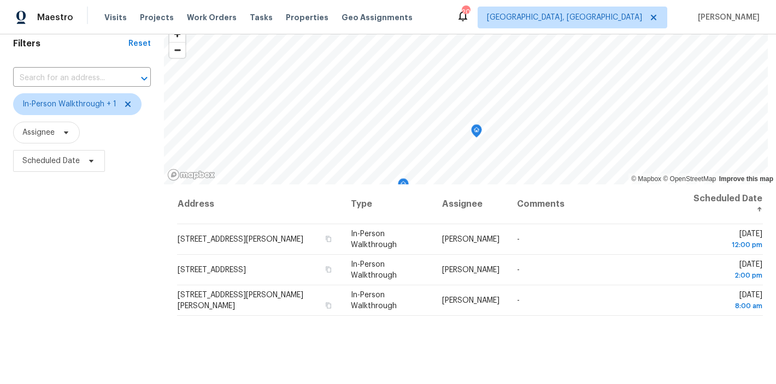
scroll to position [46, 0]
click at [512, 212] on div "© Mapbox © OpenStreetMap Improve this map Address Type Assignee Comments Schedu…" at bounding box center [470, 256] width 612 height 471
click at [548, 204] on div "© Mapbox © OpenStreetMap Improve this map Address Type Assignee Comments Schedu…" at bounding box center [470, 256] width 612 height 471
click at [566, 185] on div "© Mapbox © OpenStreetMap Improve this map Address Type Assignee Comments Schedu…" at bounding box center [470, 256] width 612 height 471
click at [63, 230] on div "Filters Reset ​ In-Person Walkthrough + 1 Assignee Scheduled Date" at bounding box center [82, 256] width 164 height 471
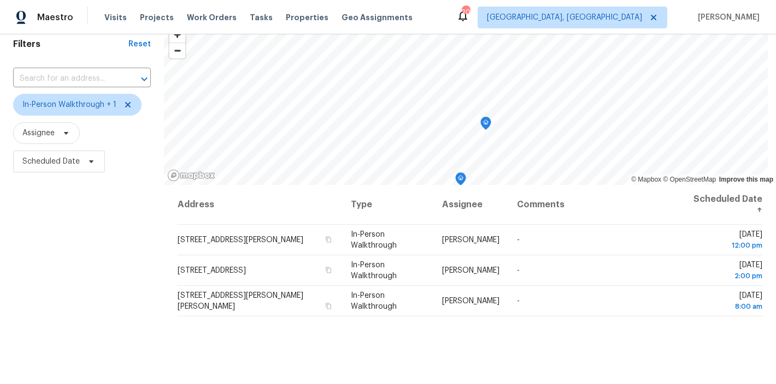
click at [447, 20] on div "Maestro Visits Projects Work Orders Tasks Properties Geo Assignments 20 [GEOGRA…" at bounding box center [388, 17] width 776 height 34
click at [412, 13] on div "Maestro Visits Projects Work Orders Tasks Properties Geo Assignments 20 [GEOGRA…" at bounding box center [388, 17] width 776 height 34
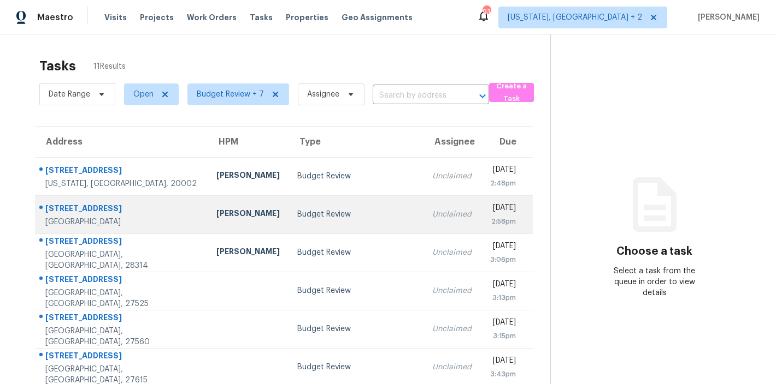
scroll to position [192, 0]
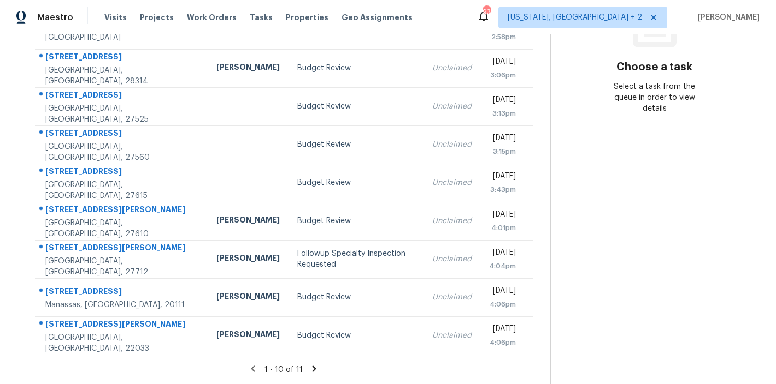
click at [312, 366] on icon at bounding box center [314, 369] width 4 height 6
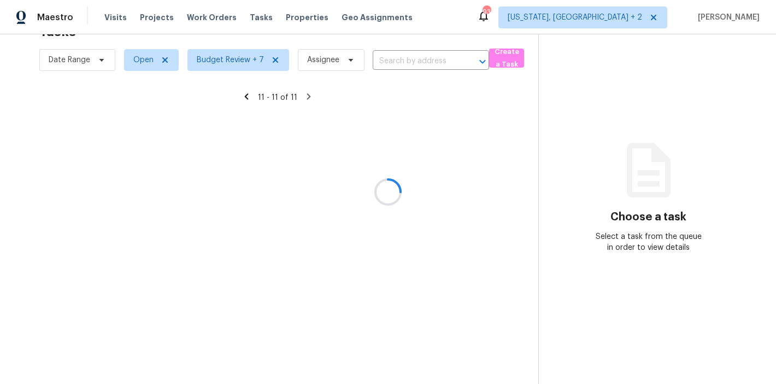
scroll to position [43, 0]
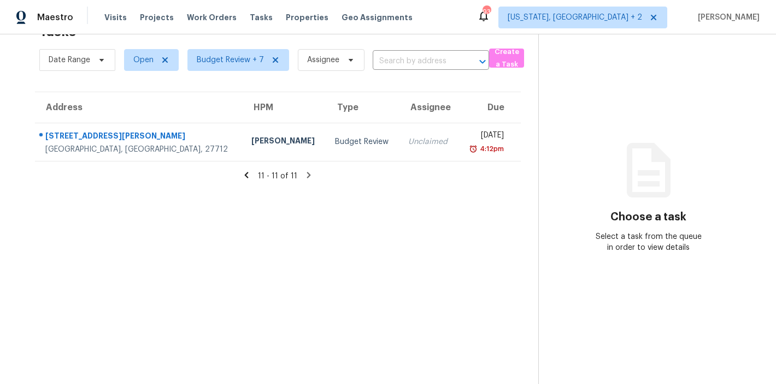
click at [245, 172] on icon at bounding box center [247, 175] width 4 height 6
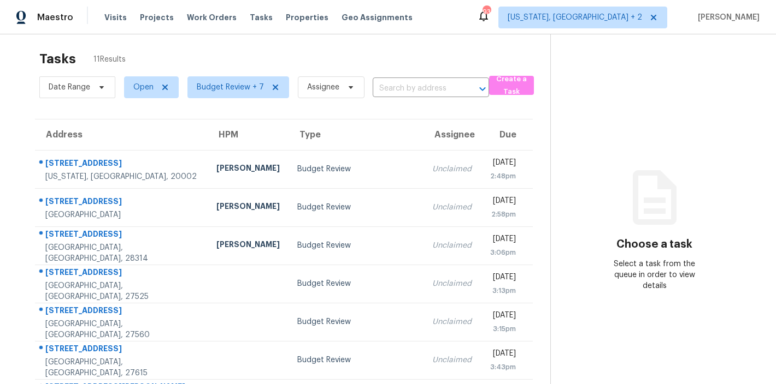
scroll to position [7, 0]
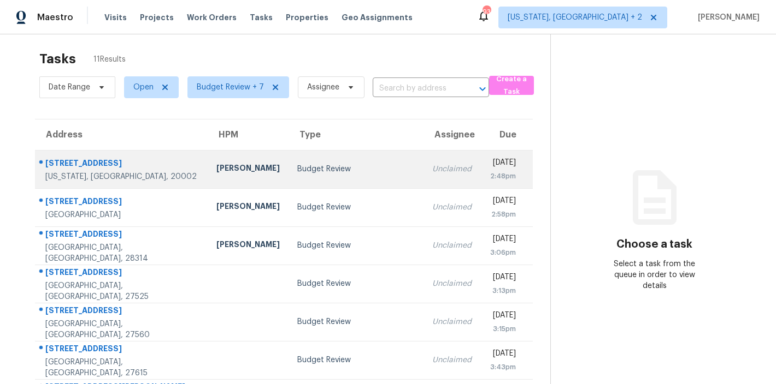
click at [318, 179] on td "Budget Review" at bounding box center [355, 169] width 135 height 38
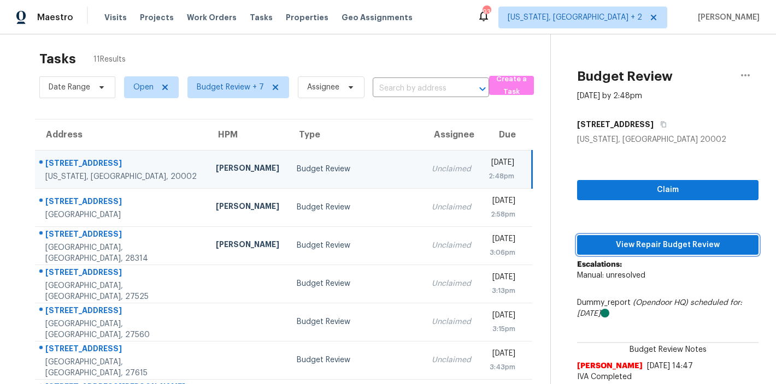
click at [706, 248] on span "View Repair Budget Review" at bounding box center [667, 246] width 164 height 14
